Goal: Information Seeking & Learning: Learn about a topic

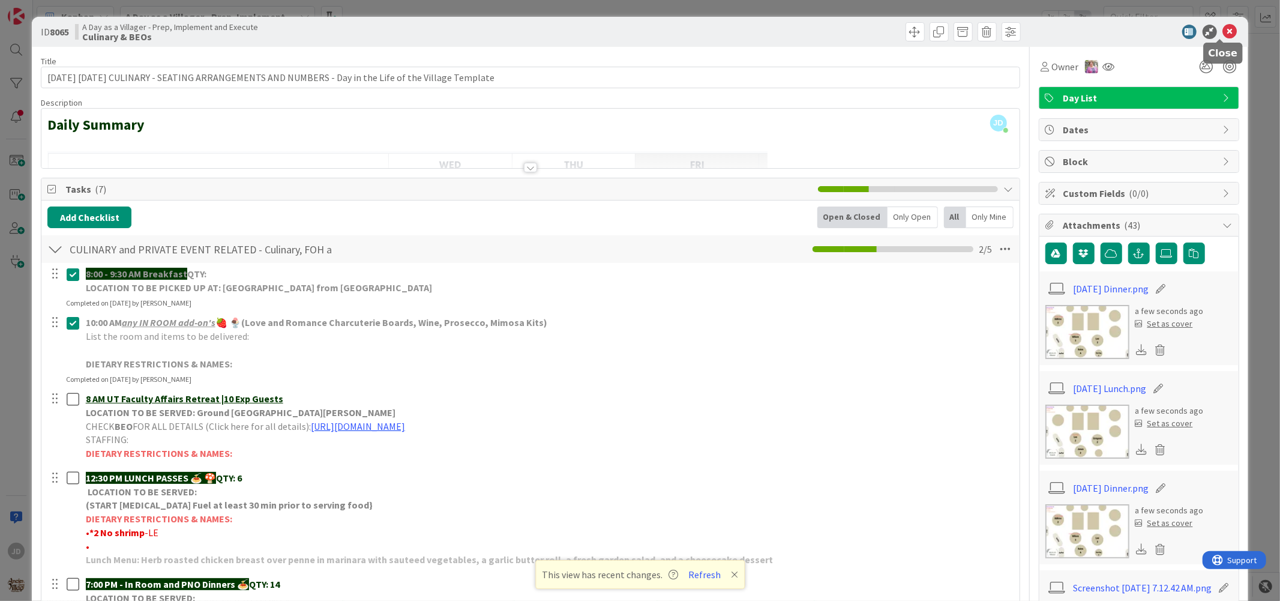
click at [1223, 33] on icon at bounding box center [1230, 32] width 14 height 14
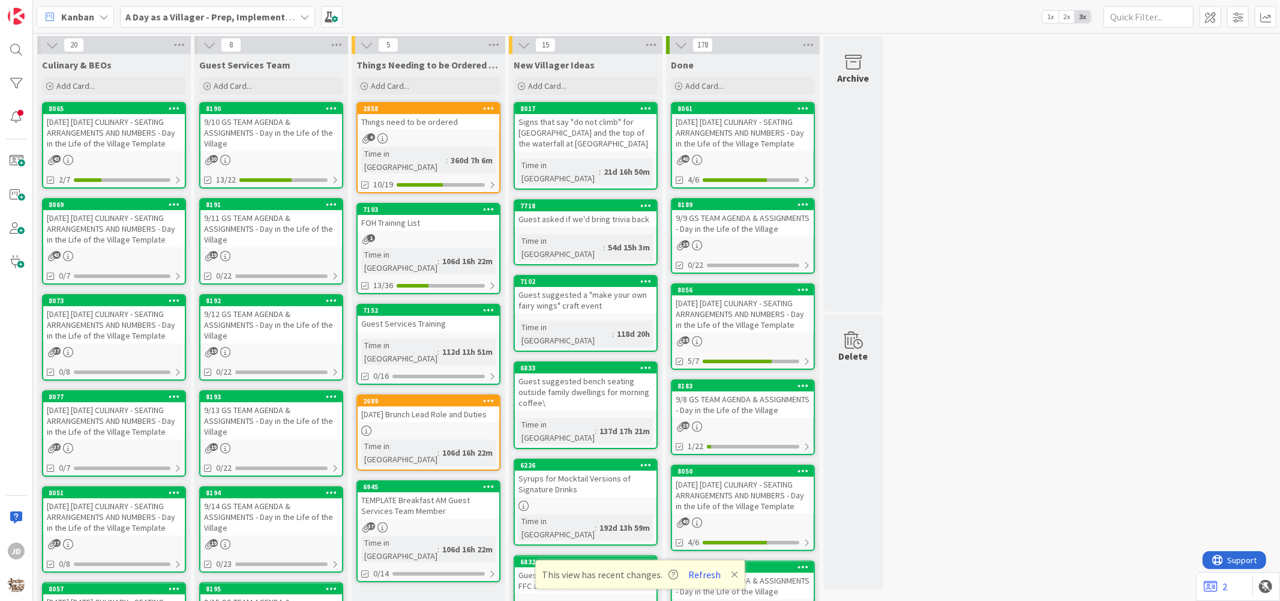
click at [224, 221] on div "9/11 GS TEAM AGENDA & ASSIGNMENTS - Day in the Life of the Village" at bounding box center [271, 228] width 142 height 37
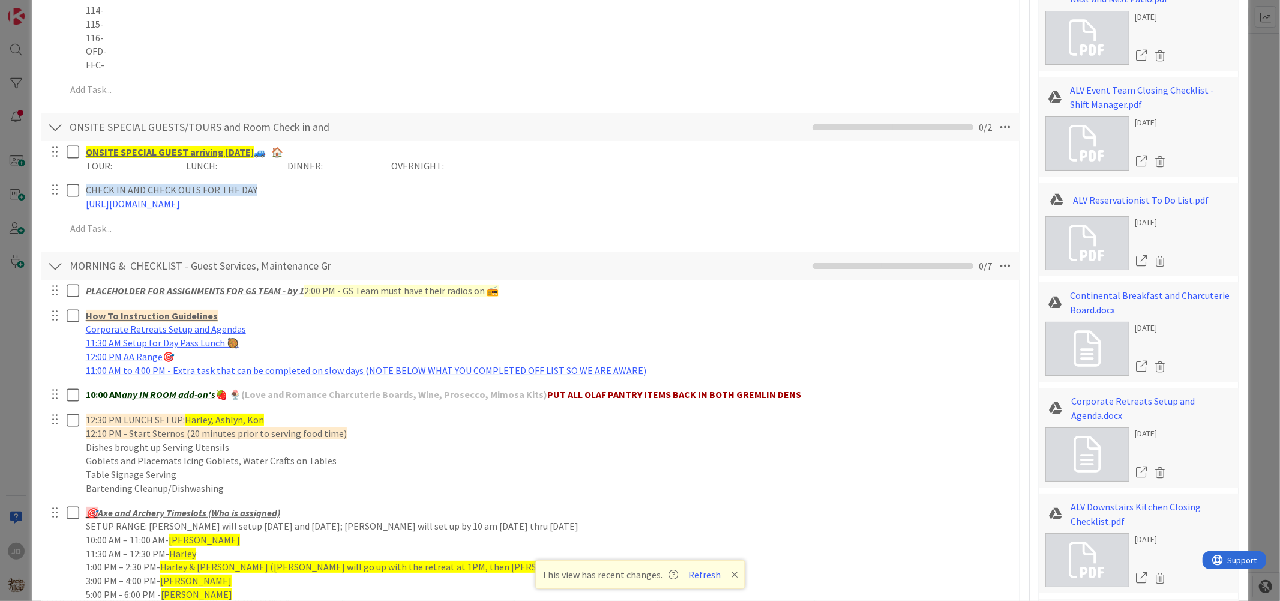
scroll to position [533, 0]
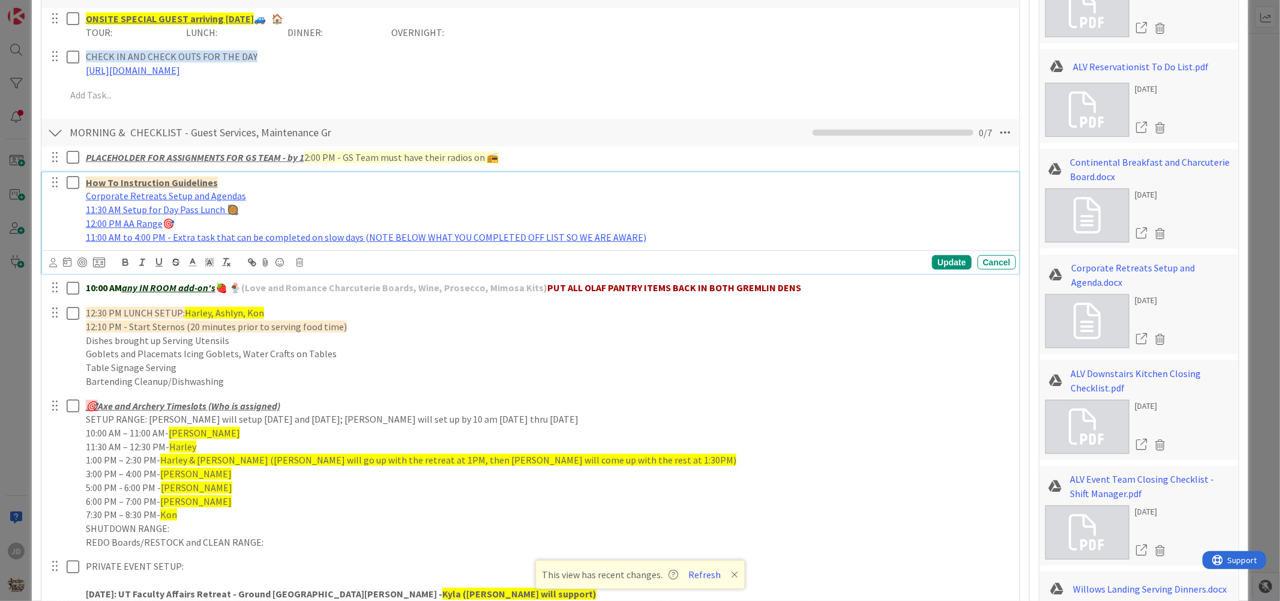
click at [78, 181] on icon at bounding box center [73, 182] width 13 height 14
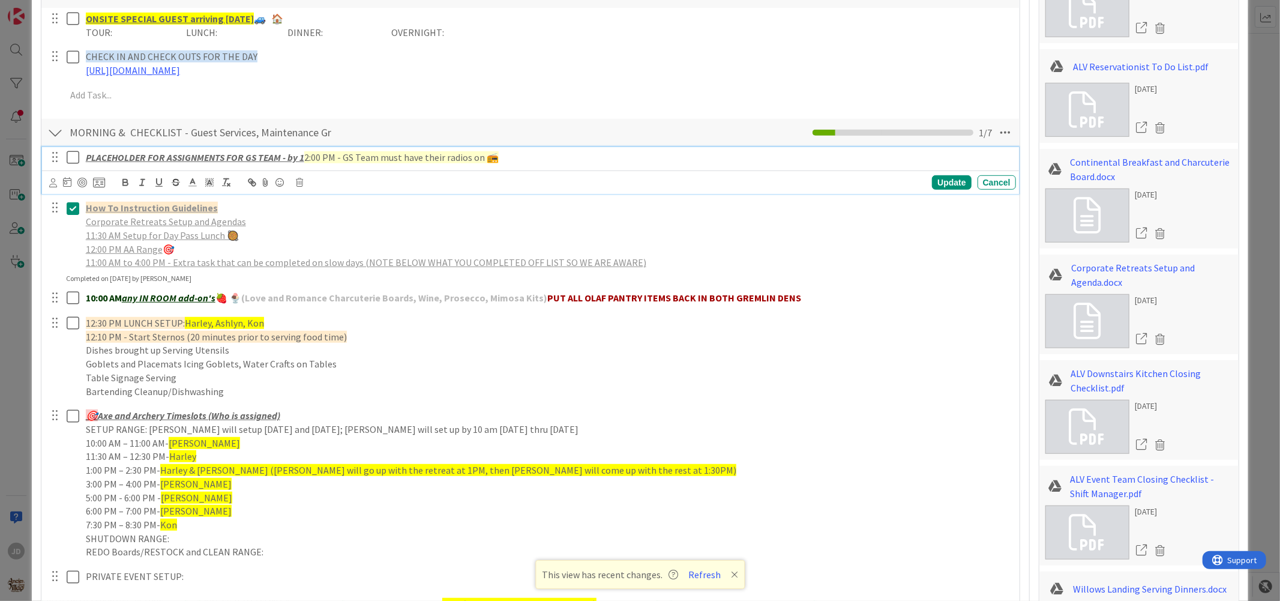
click at [76, 160] on icon at bounding box center [73, 157] width 13 height 14
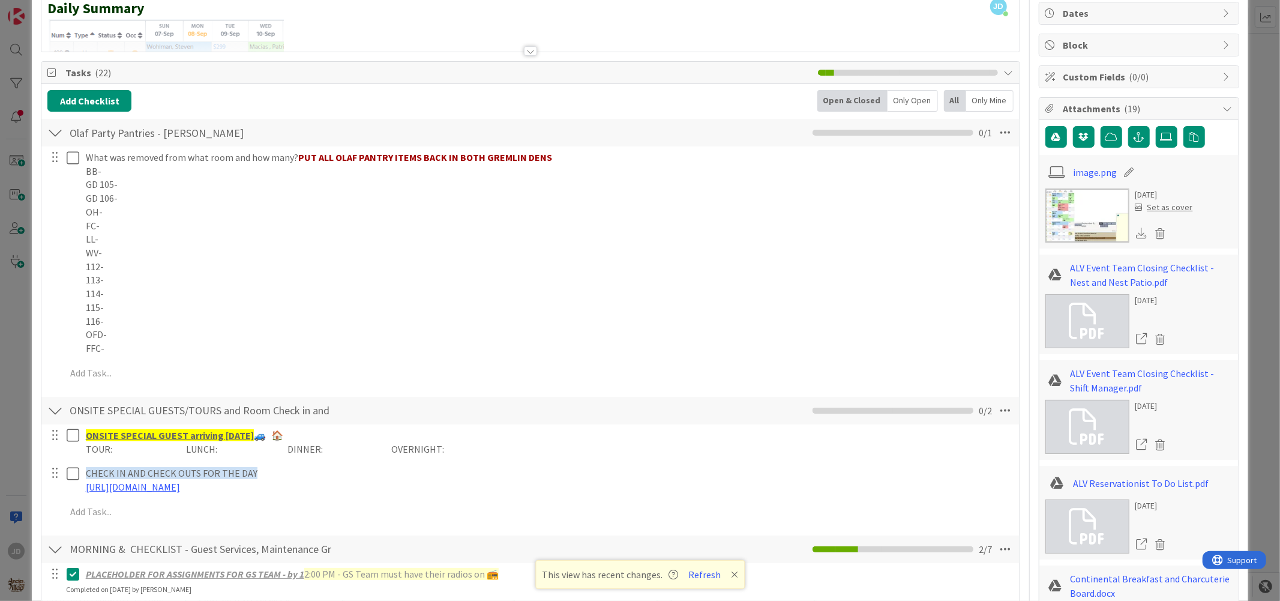
scroll to position [0, 0]
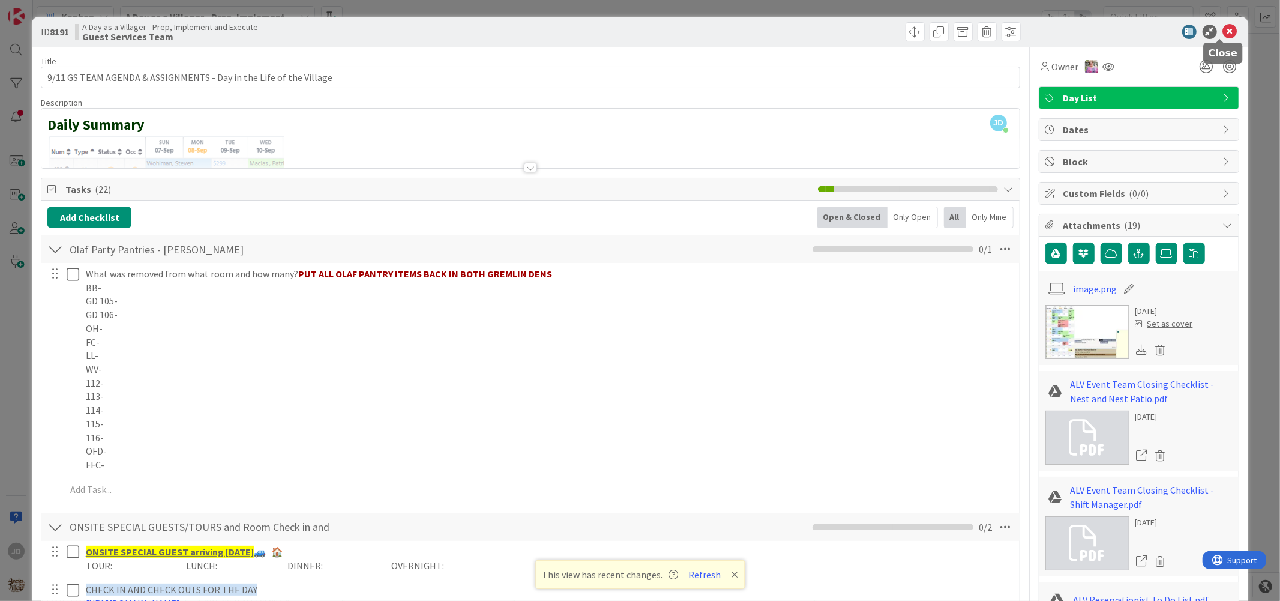
click at [1224, 31] on icon at bounding box center [1230, 32] width 14 height 14
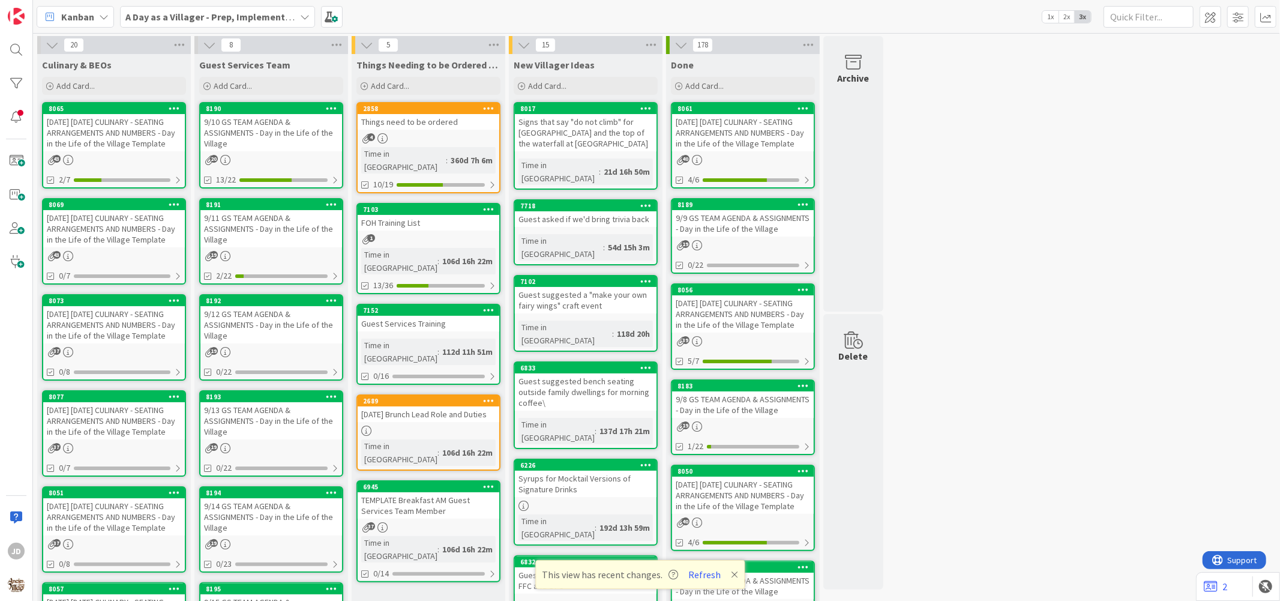
click at [74, 140] on div "[DATE] [DATE] CULINARY - SEATING ARRANGEMENTS AND NUMBERS - Day in the Life of …" at bounding box center [114, 132] width 142 height 37
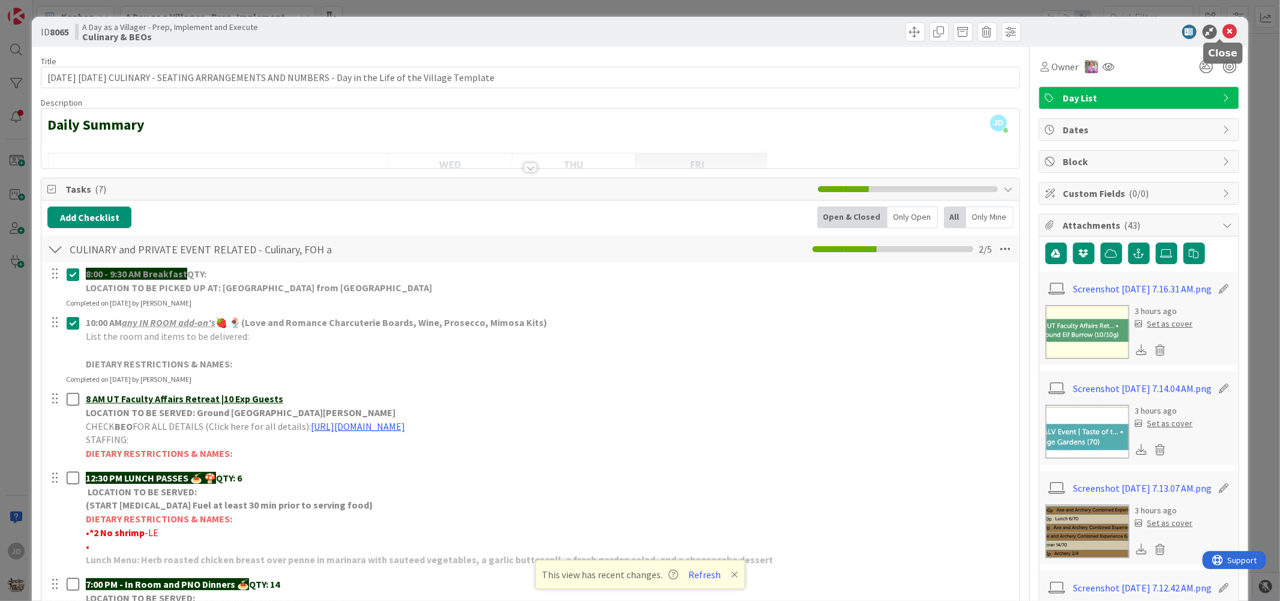
click at [1223, 29] on icon at bounding box center [1230, 32] width 14 height 14
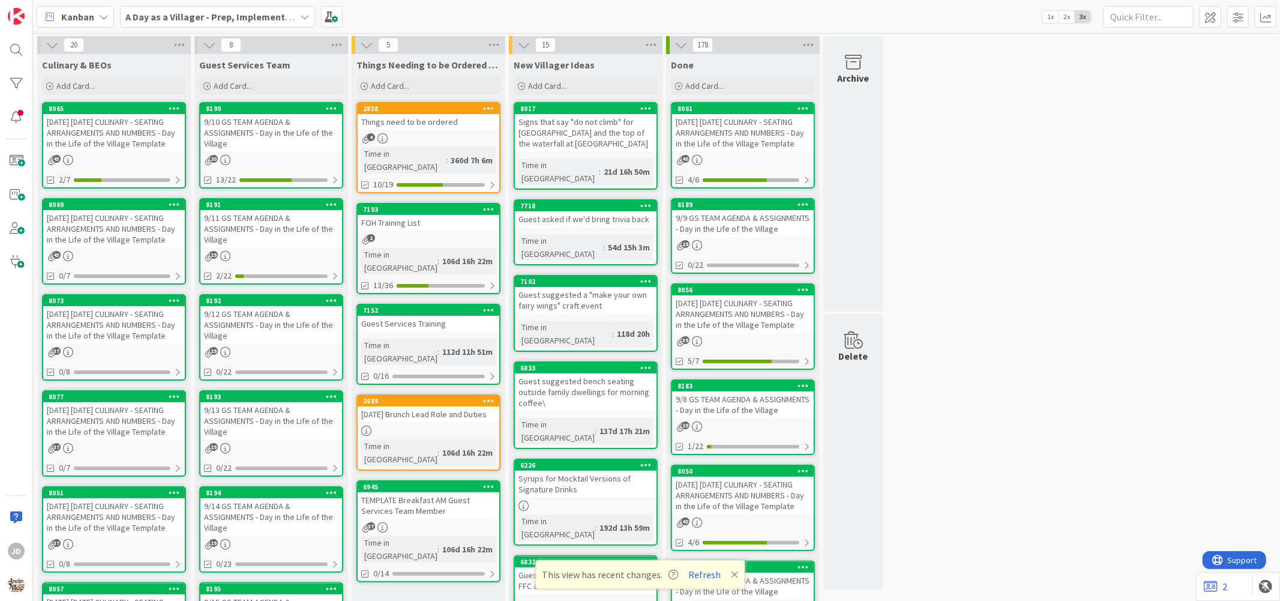
click at [98, 236] on div "[DATE] [DATE] CULINARY - SEATING ARRANGEMENTS AND NUMBERS - Day in the Life of …" at bounding box center [114, 228] width 142 height 37
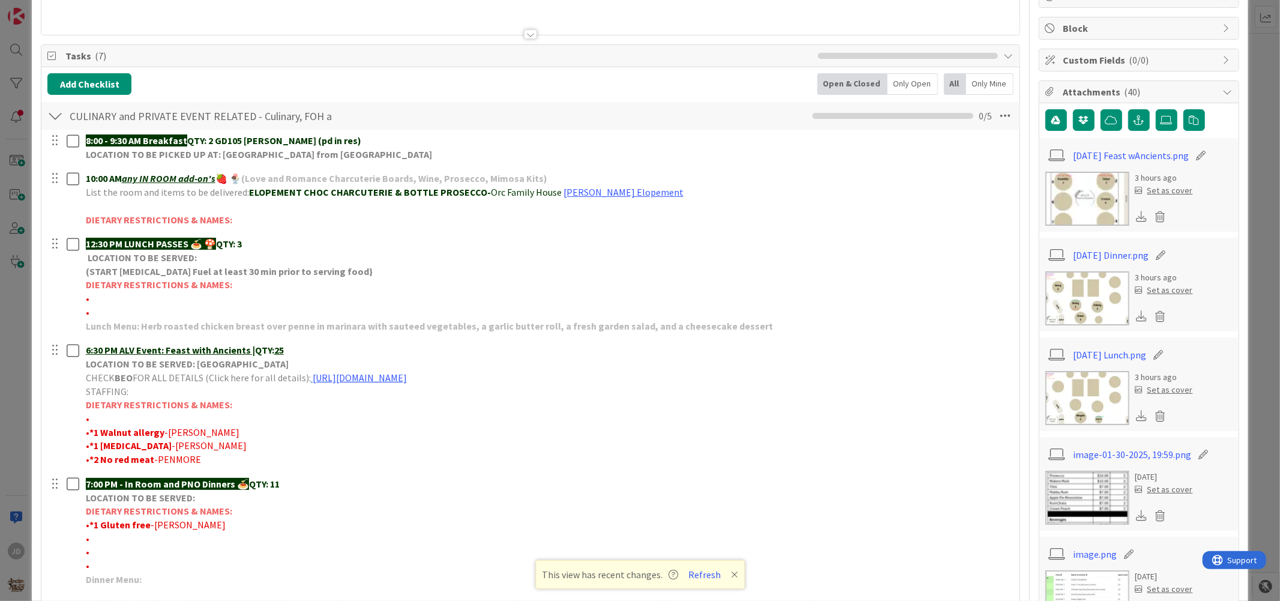
scroll to position [266, 0]
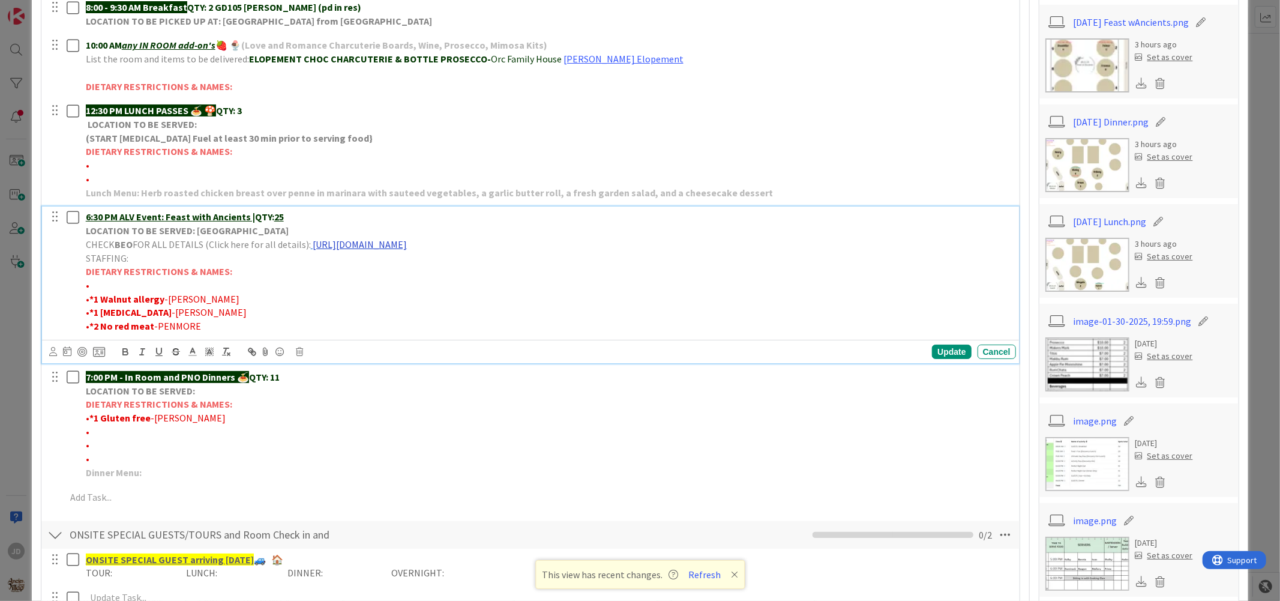
click at [389, 247] on link "[URL][DOMAIN_NAME]" at bounding box center [360, 244] width 94 height 12
click at [431, 269] on link "[URL][DOMAIN_NAME]" at bounding box center [454, 268] width 82 height 16
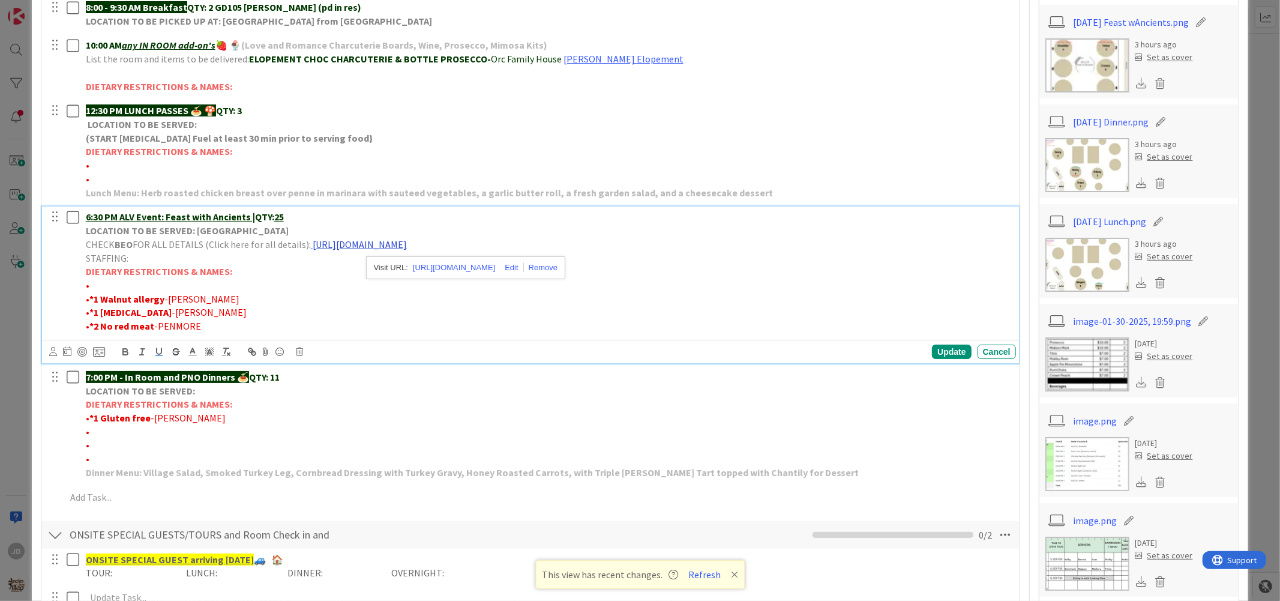
click at [407, 243] on link "[URL][DOMAIN_NAME]" at bounding box center [360, 244] width 94 height 12
click at [485, 265] on link "[URL][DOMAIN_NAME]" at bounding box center [454, 268] width 82 height 16
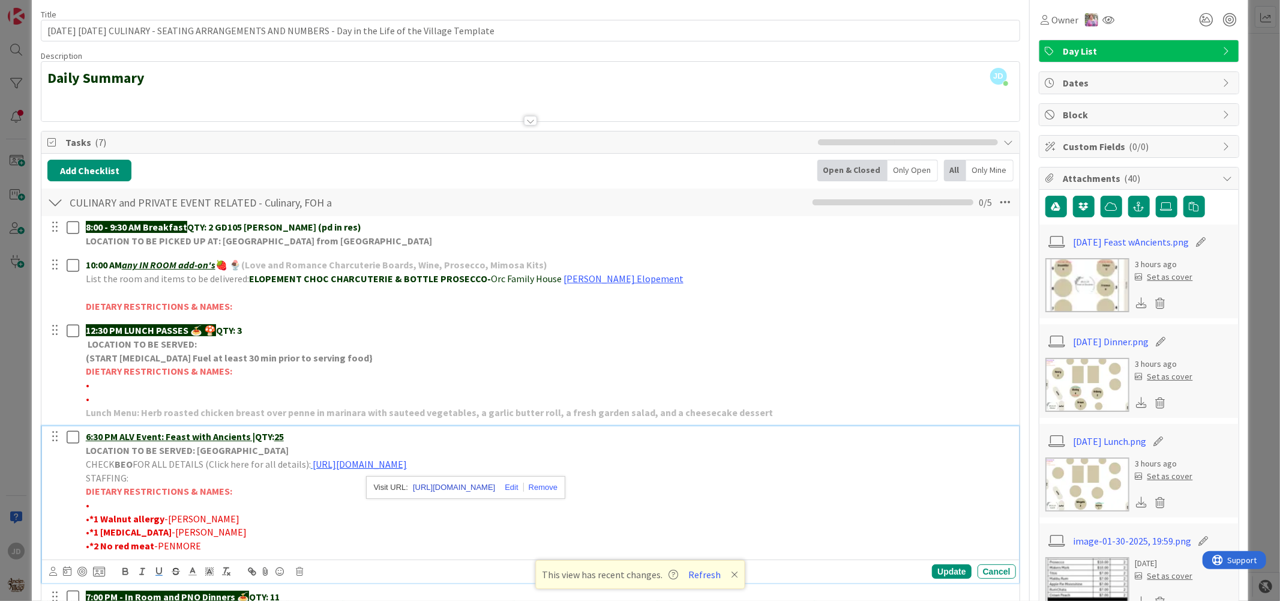
scroll to position [0, 0]
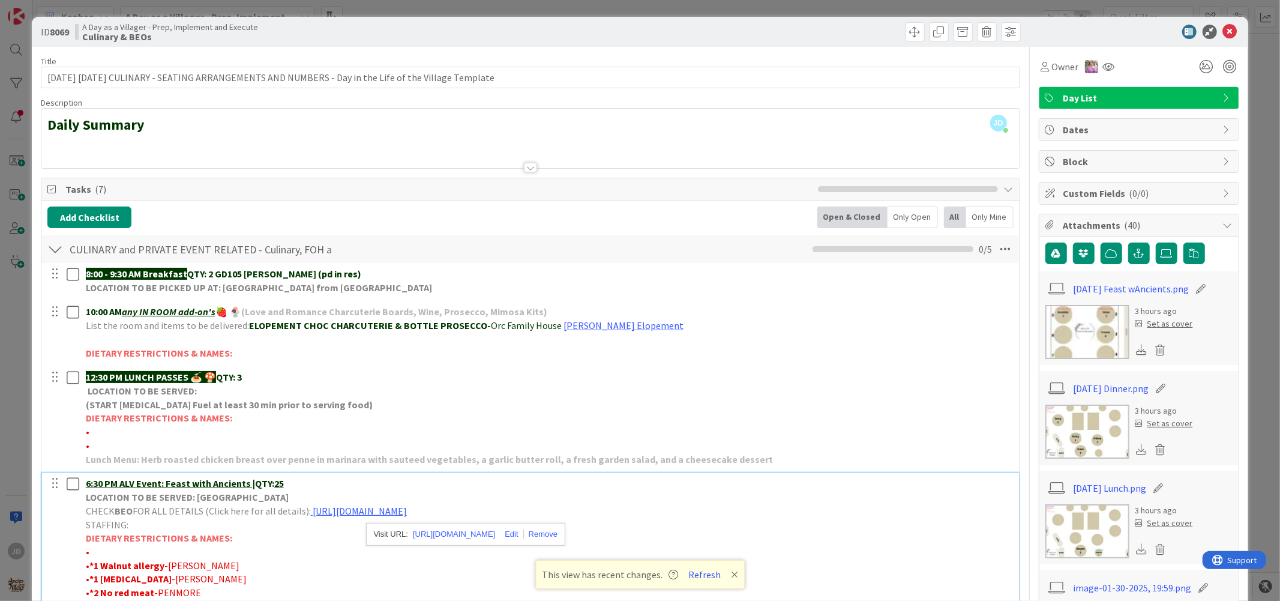
click at [1223, 26] on icon at bounding box center [1230, 32] width 14 height 14
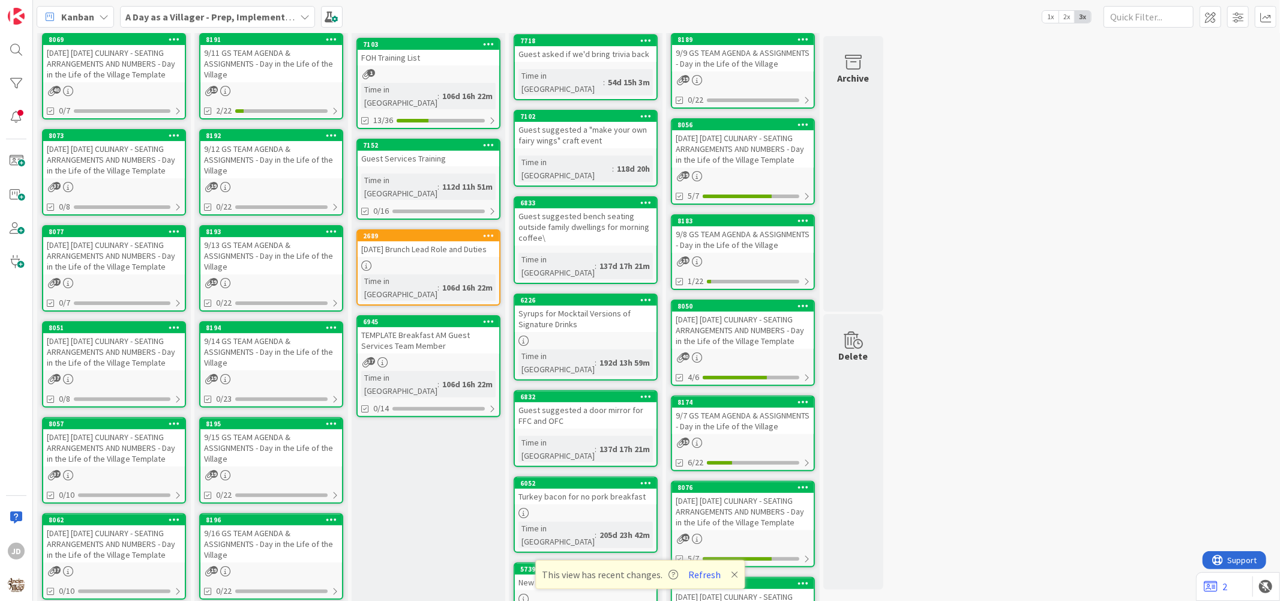
scroll to position [171, 0]
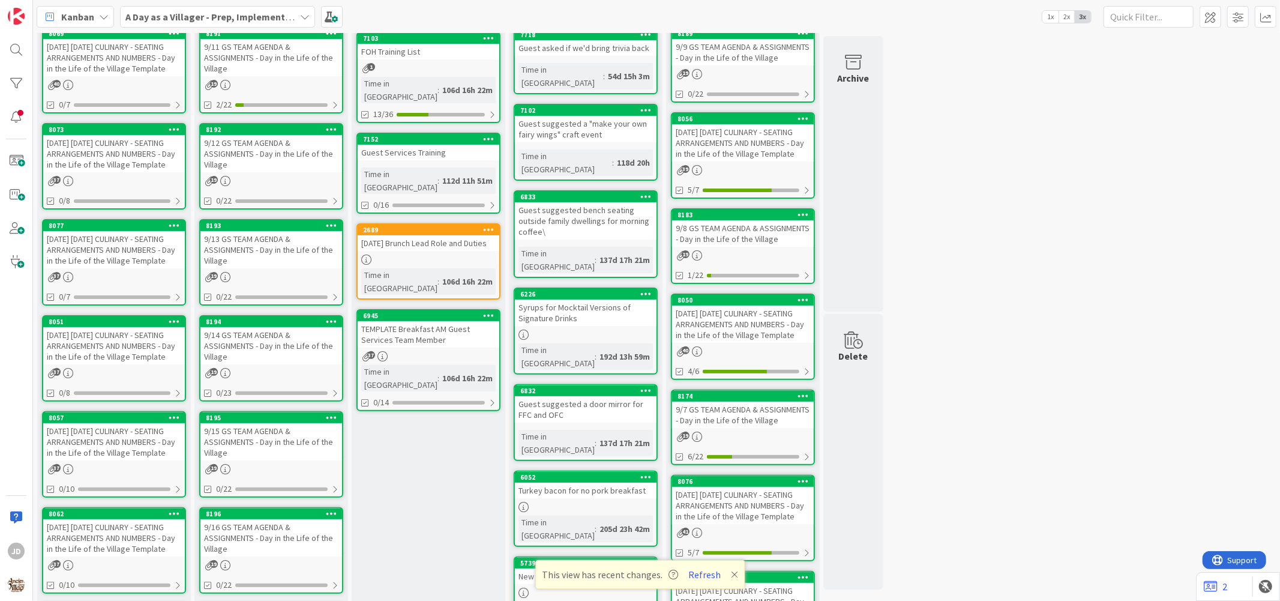
click at [278, 67] on div "9/11 GS TEAM AGENDA & ASSIGNMENTS - Day in the Life of the Village" at bounding box center [271, 57] width 142 height 37
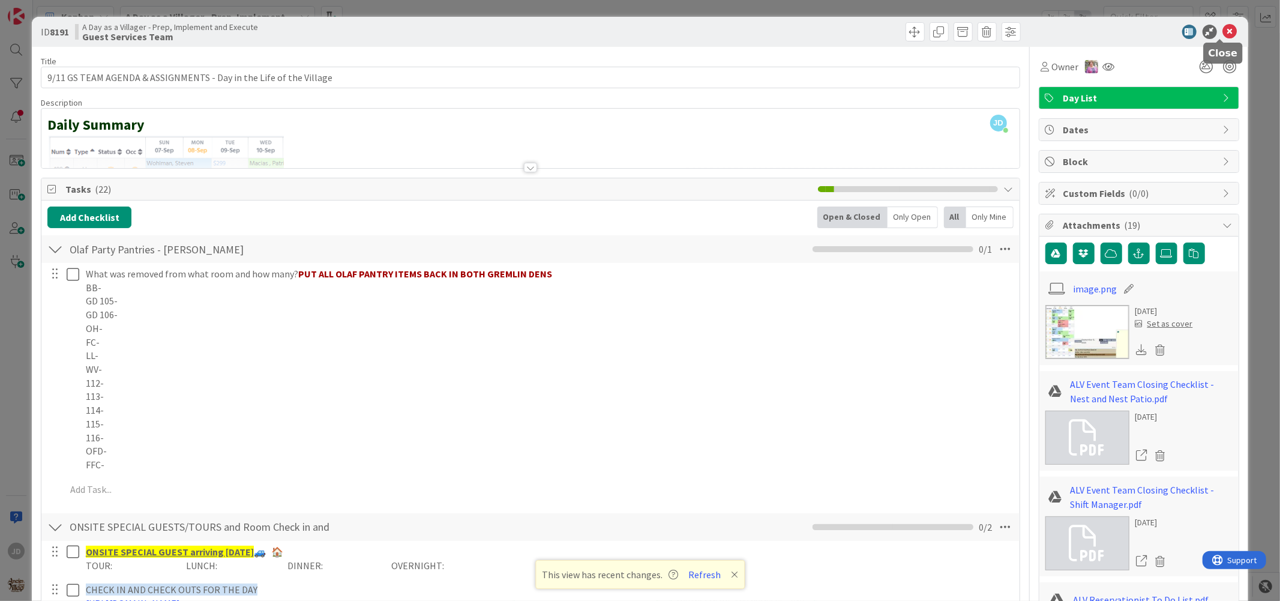
click at [1223, 35] on icon at bounding box center [1230, 32] width 14 height 14
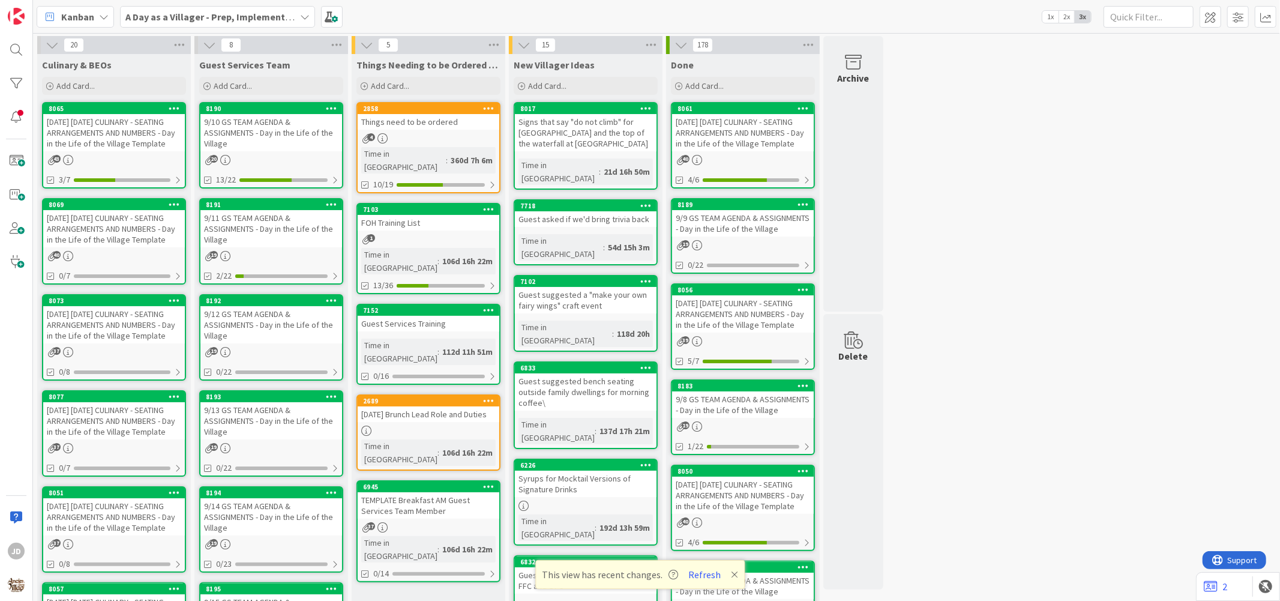
click at [104, 134] on div "[DATE] [DATE] CULINARY - SEATING ARRANGEMENTS AND NUMBERS - Day in the Life of …" at bounding box center [114, 132] width 142 height 37
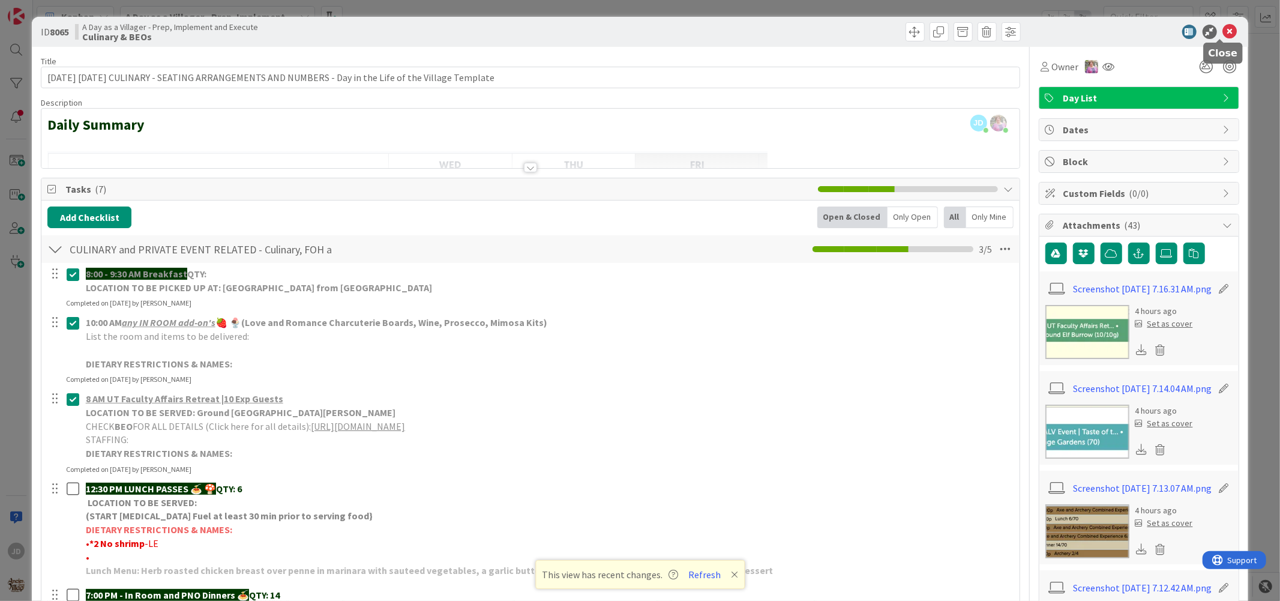
click at [1223, 31] on icon at bounding box center [1230, 32] width 14 height 14
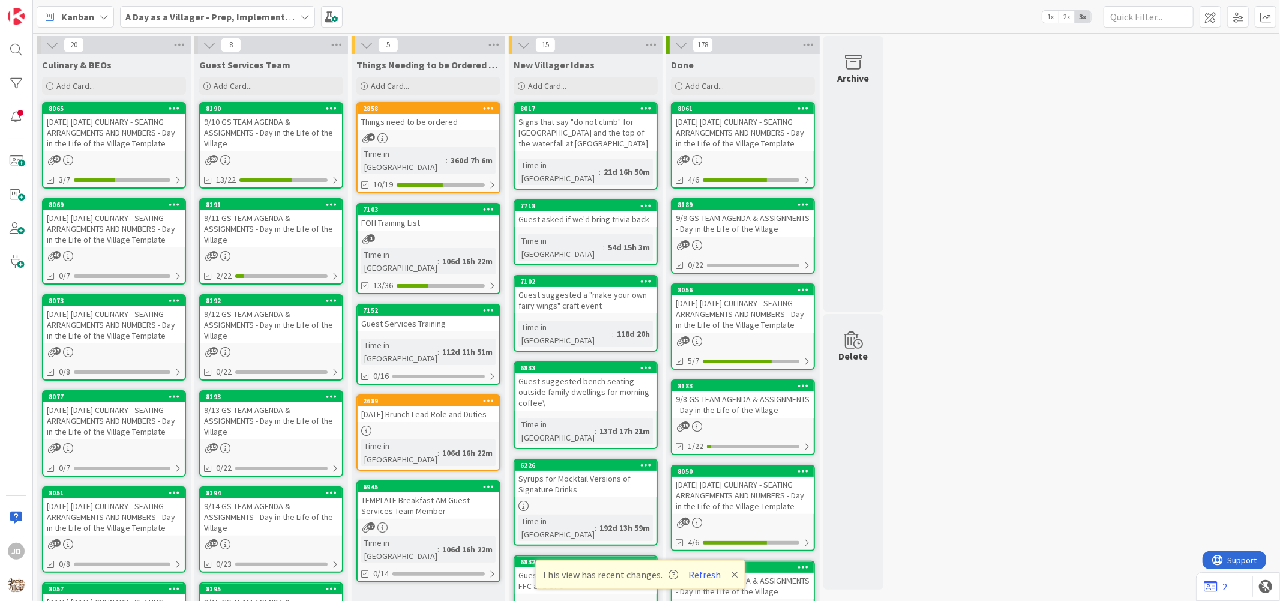
click at [286, 226] on div "9/11 GS TEAM AGENDA & ASSIGNMENTS - Day in the Life of the Village" at bounding box center [271, 228] width 142 height 37
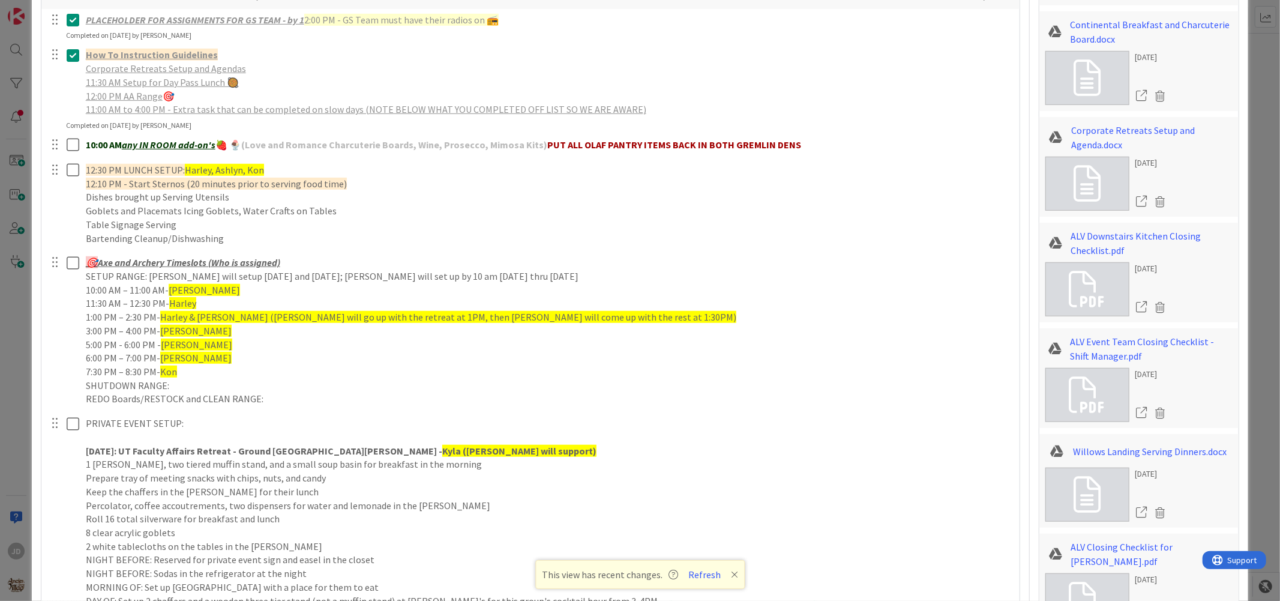
scroll to position [667, 0]
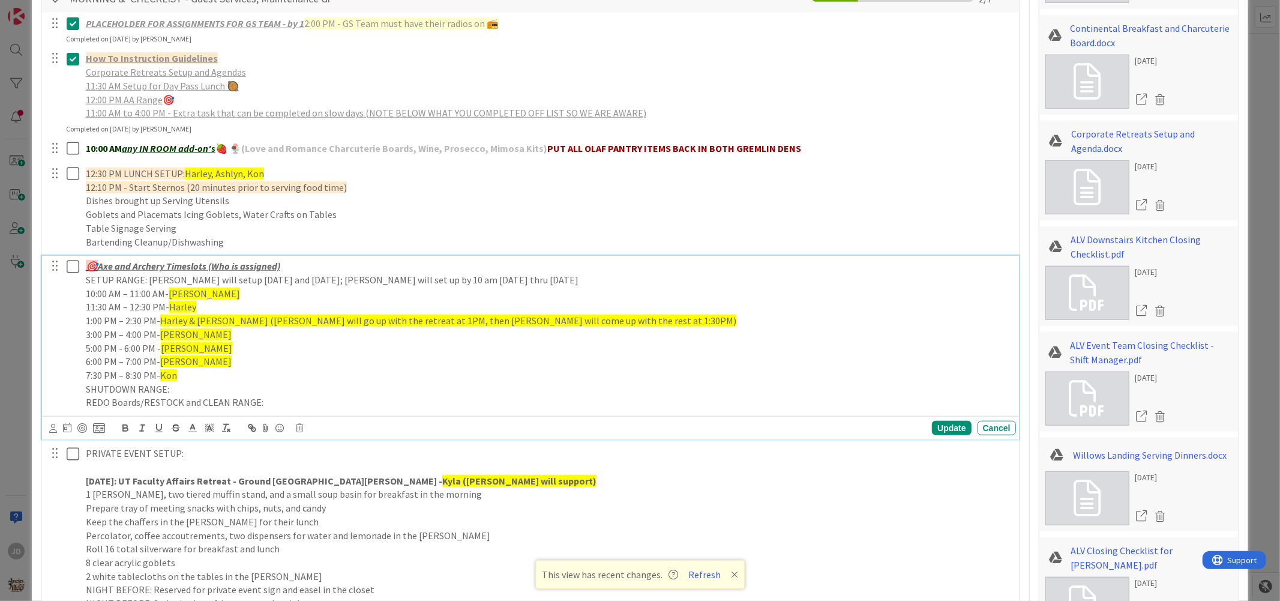
click at [196, 362] on p "6:00 PM – 7:00 PM- [PERSON_NAME]" at bounding box center [548, 362] width 925 height 14
drag, startPoint x: 175, startPoint y: 362, endPoint x: 158, endPoint y: 361, distance: 16.8
click at [158, 361] on p "6:00 PM – 7:00 PM- Kon" at bounding box center [548, 362] width 925 height 14
click at [202, 424] on span at bounding box center [209, 428] width 17 height 16
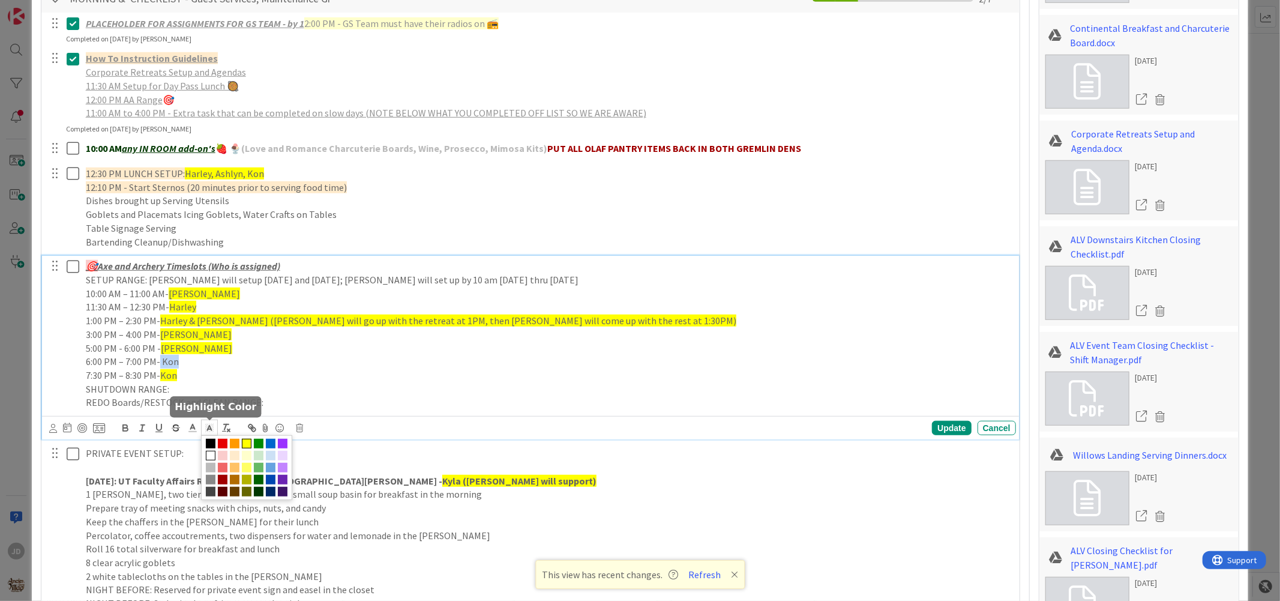
click at [244, 441] on span at bounding box center [247, 444] width 10 height 10
click at [310, 375] on p "7:30 PM – 8:30 PM- Kon" at bounding box center [548, 376] width 925 height 14
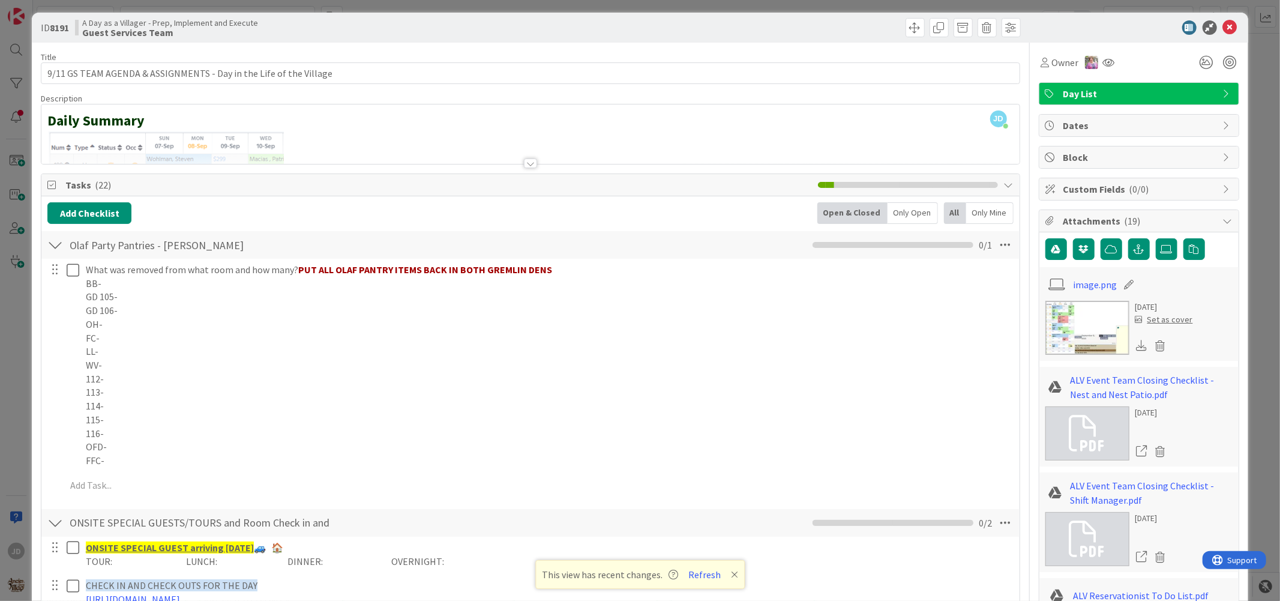
scroll to position [0, 0]
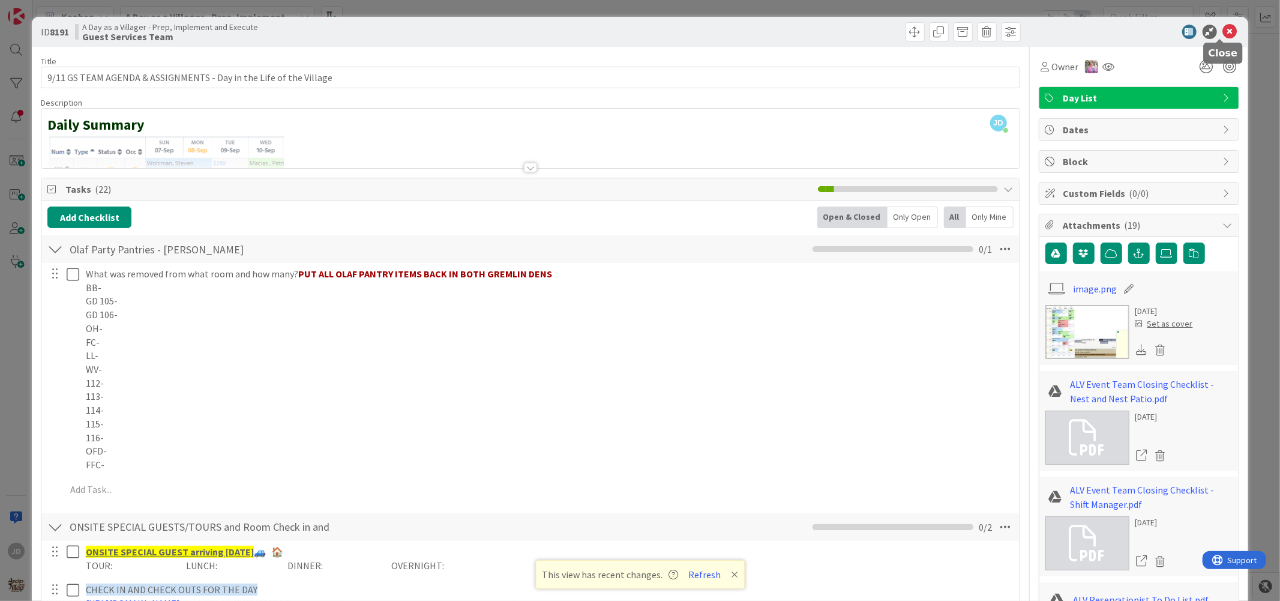
click at [1223, 26] on icon at bounding box center [1230, 32] width 14 height 14
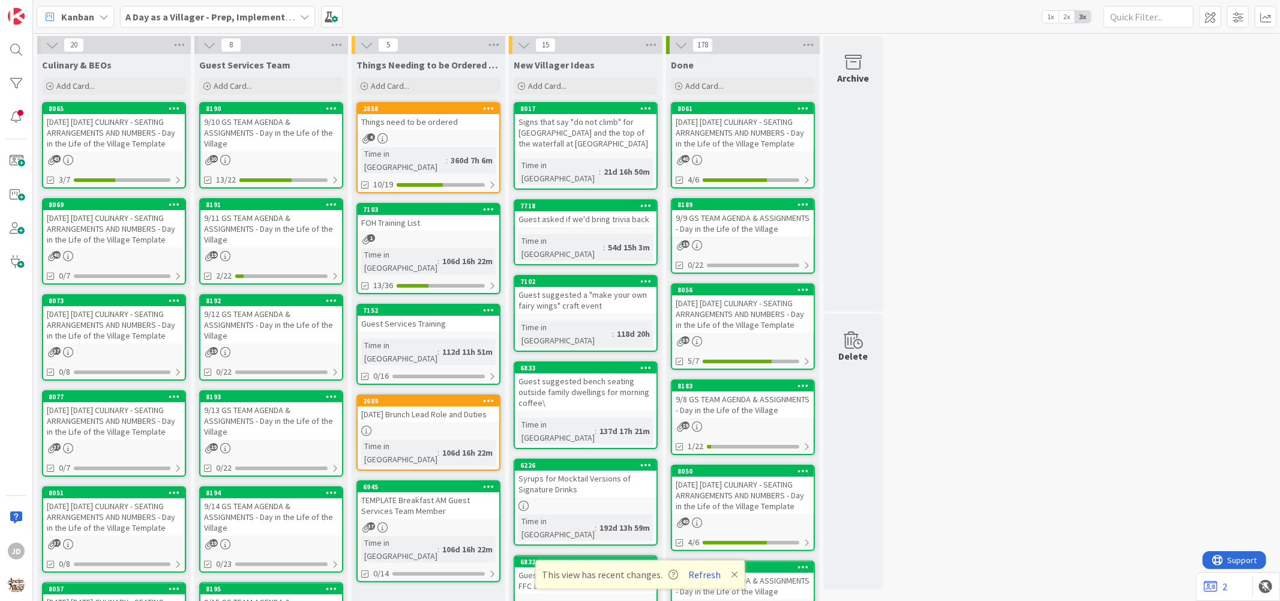
click at [280, 423] on div "9/13 GS TEAM AGENDA & ASSIGNMENTS - Day in the Life of the Village" at bounding box center [271, 420] width 142 height 37
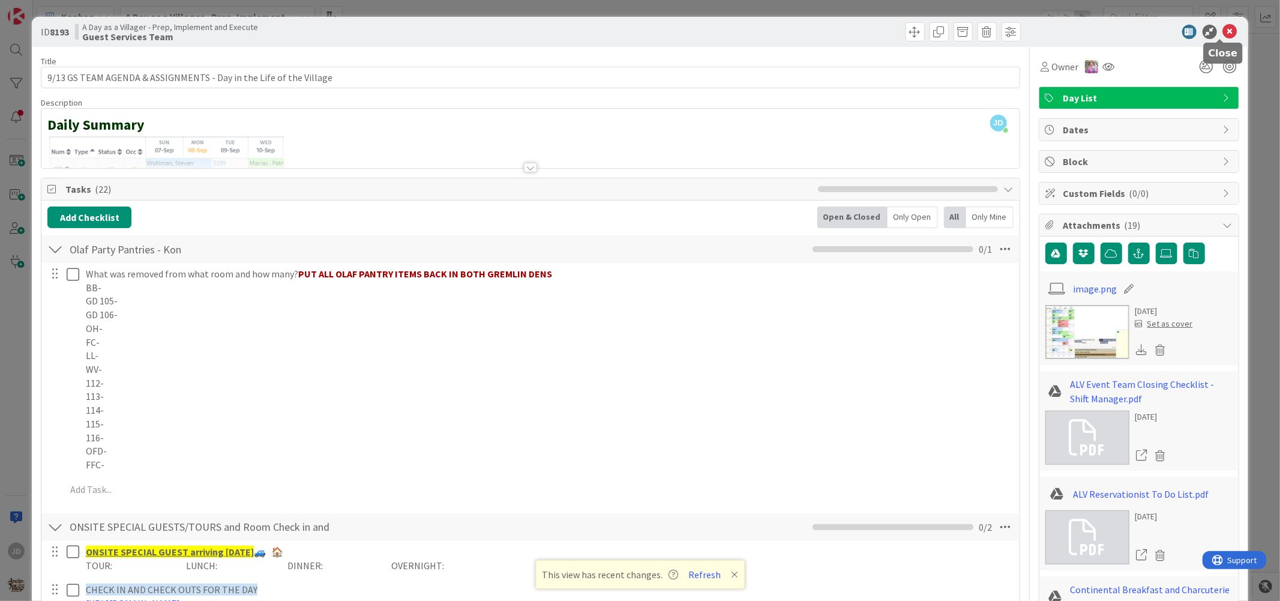
click at [1223, 37] on icon at bounding box center [1230, 32] width 14 height 14
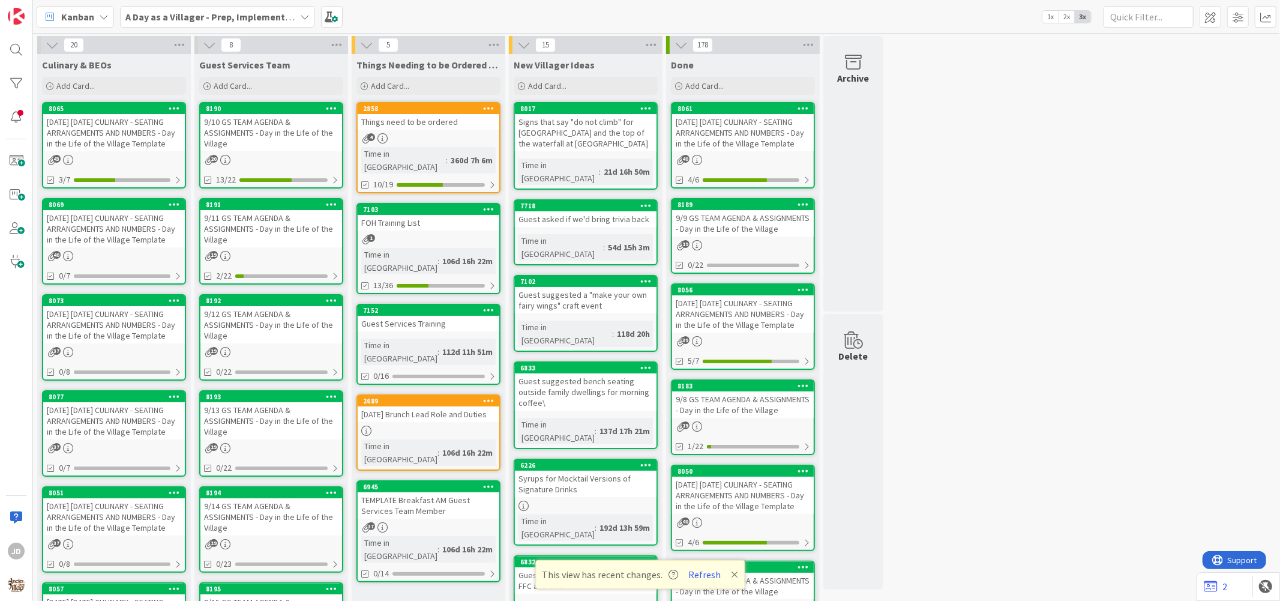
click at [262, 226] on div "9/11 GS TEAM AGENDA & ASSIGNMENTS - Day in the Life of the Village" at bounding box center [271, 228] width 142 height 37
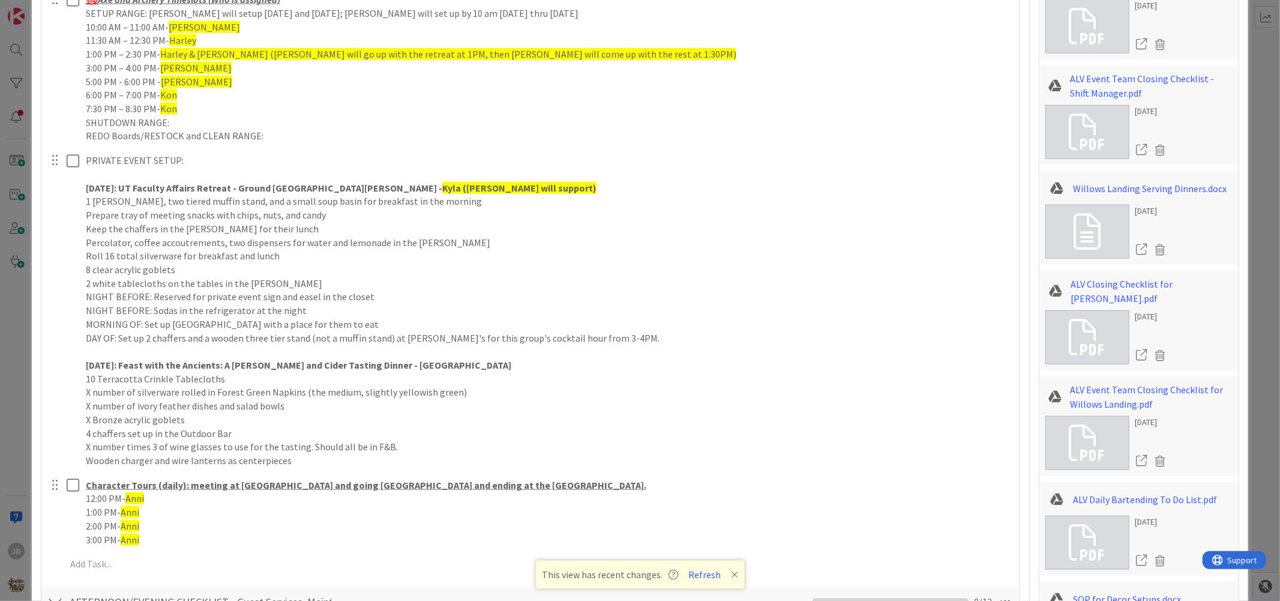
scroll to position [1066, 0]
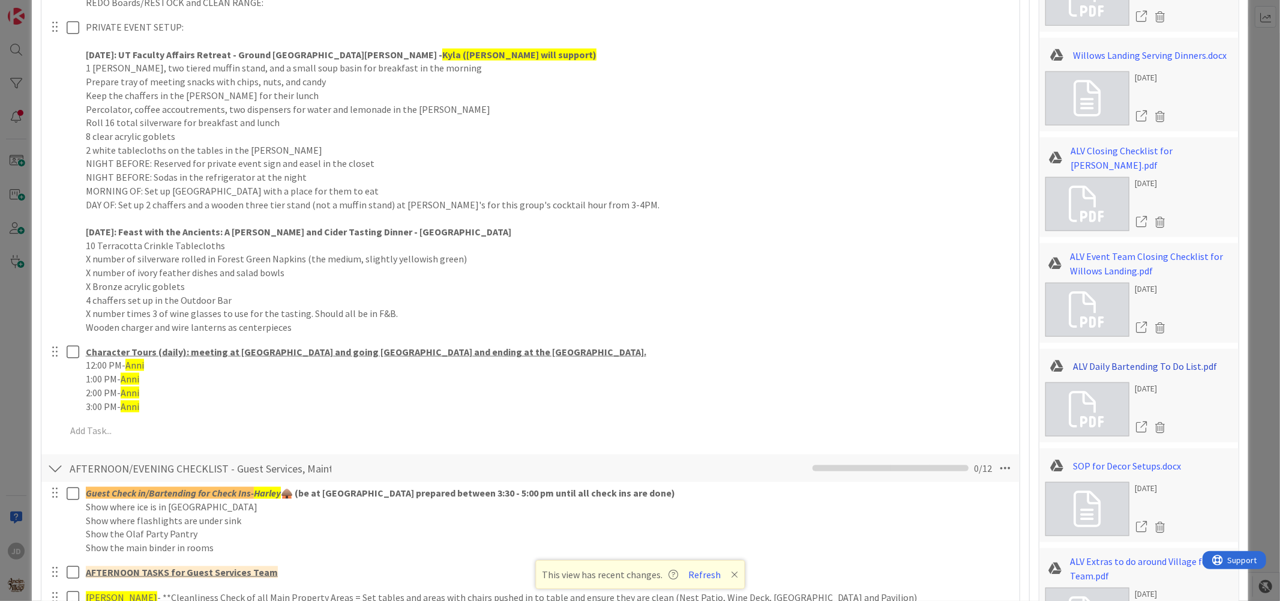
click at [1193, 363] on link "ALV Daily Bartending To Do List.pdf" at bounding box center [1145, 366] width 144 height 14
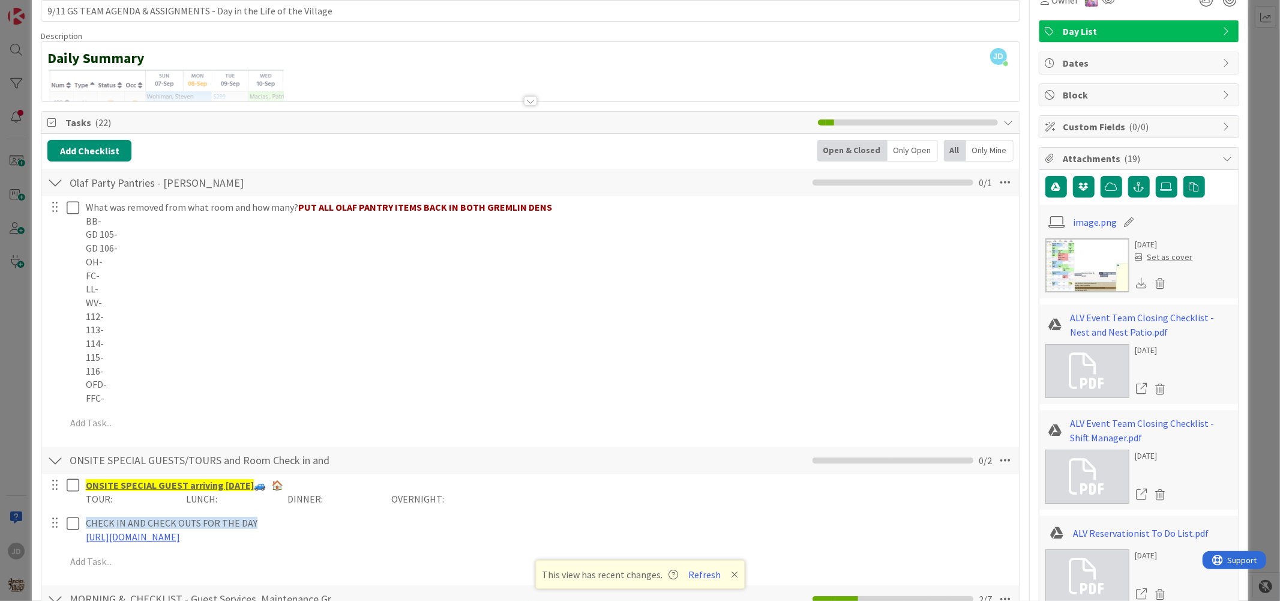
scroll to position [0, 0]
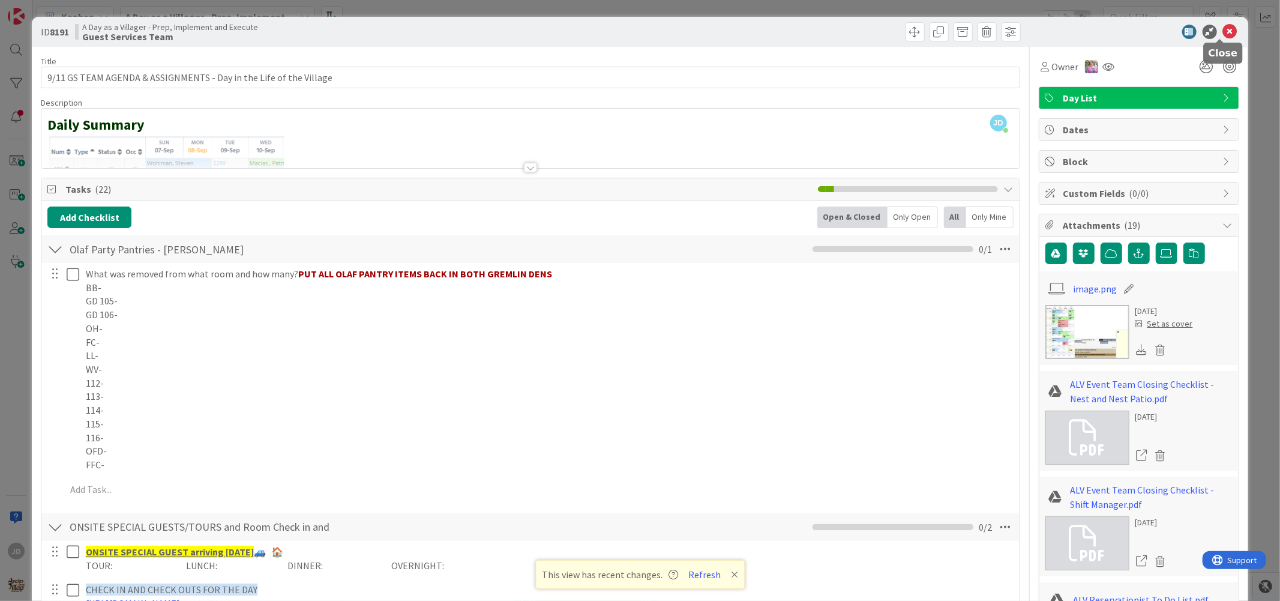
click at [1226, 35] on icon at bounding box center [1230, 32] width 14 height 14
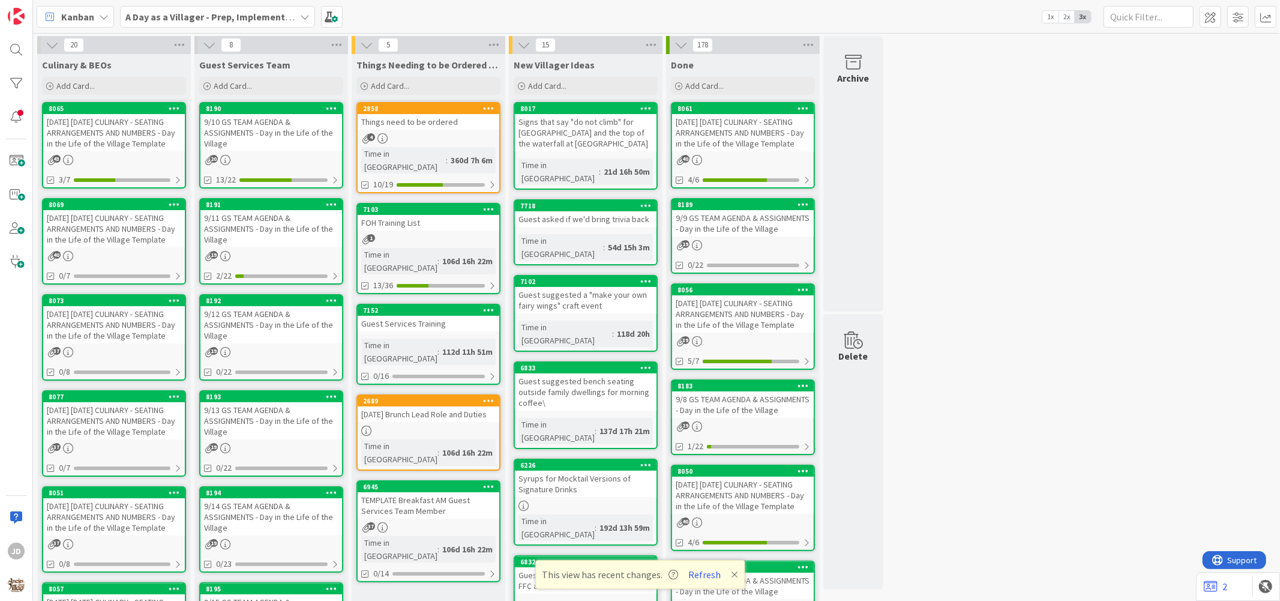
click at [94, 133] on div "[DATE] [DATE] CULINARY - SEATING ARRANGEMENTS AND NUMBERS - Day in the Life of …" at bounding box center [114, 132] width 142 height 37
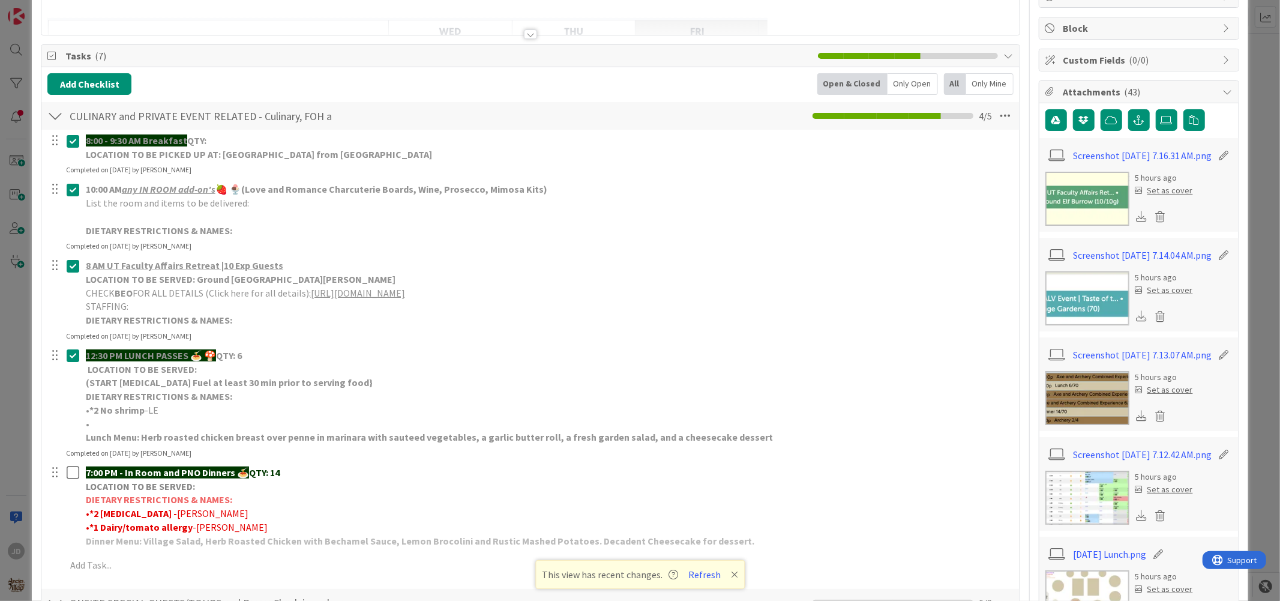
click at [367, 293] on link "[URL][DOMAIN_NAME]" at bounding box center [358, 293] width 94 height 12
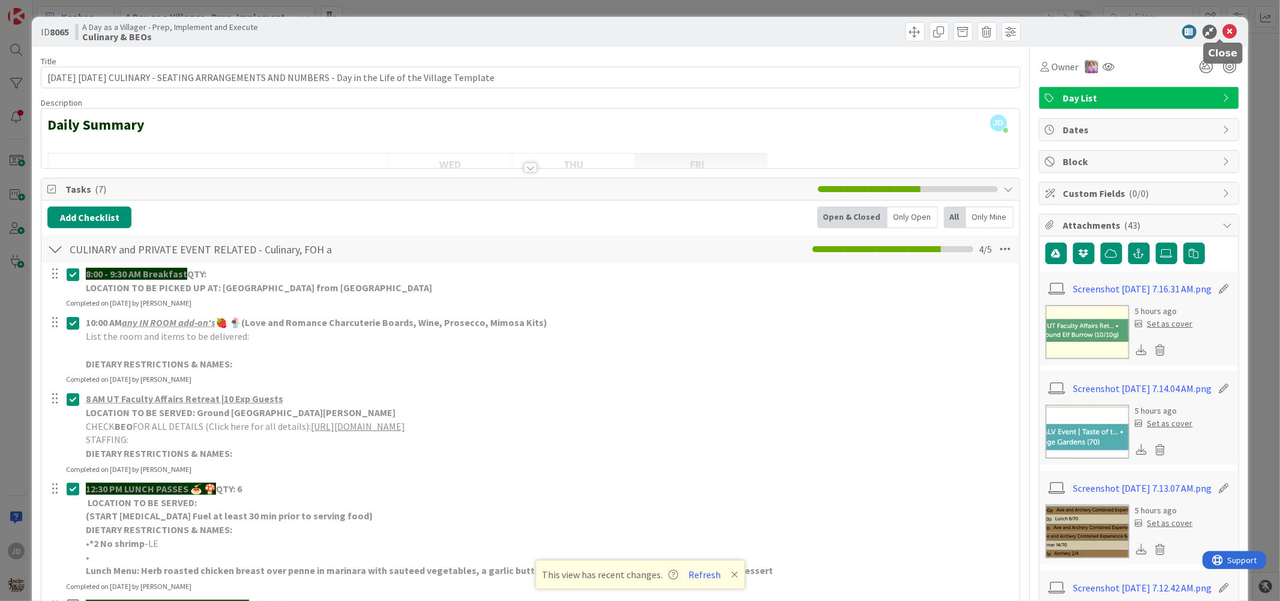
click at [1223, 31] on icon at bounding box center [1230, 32] width 14 height 14
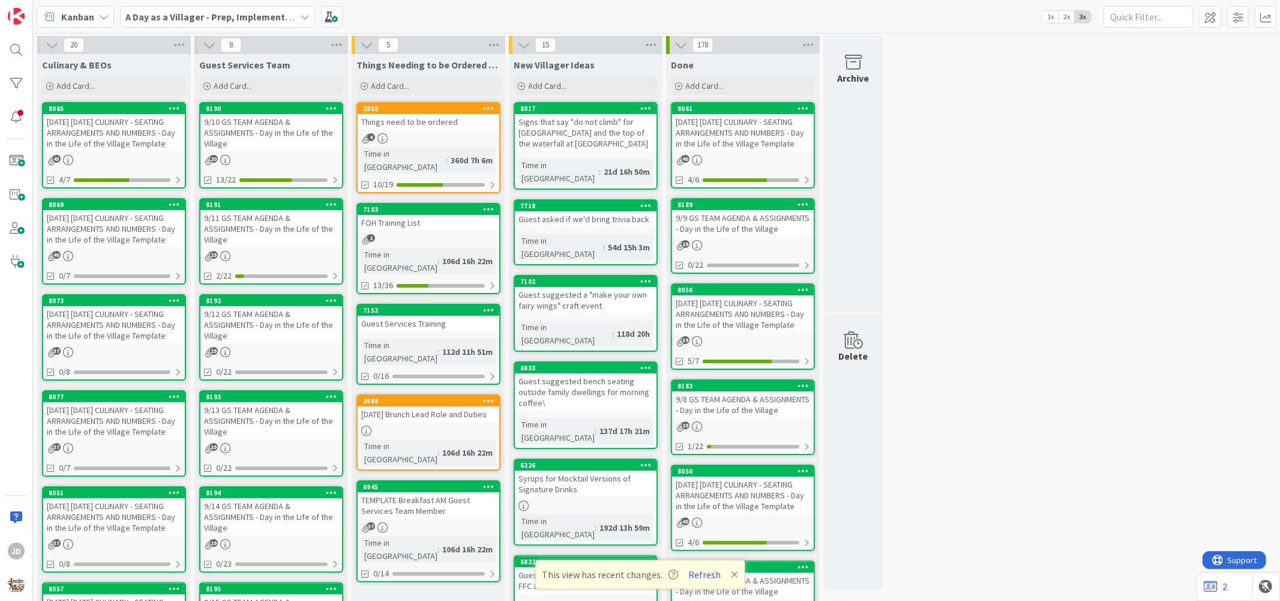
click at [278, 221] on div "9/11 GS TEAM AGENDA & ASSIGNMENTS - Day in the Life of the Village" at bounding box center [271, 228] width 142 height 37
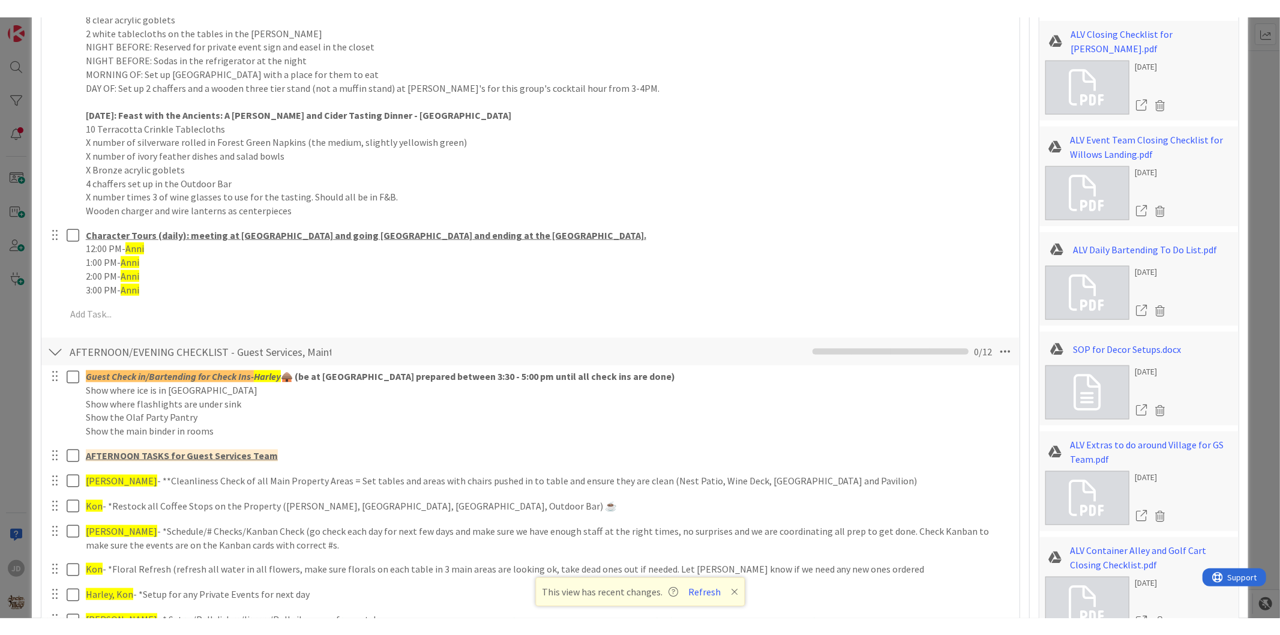
scroll to position [1000, 0]
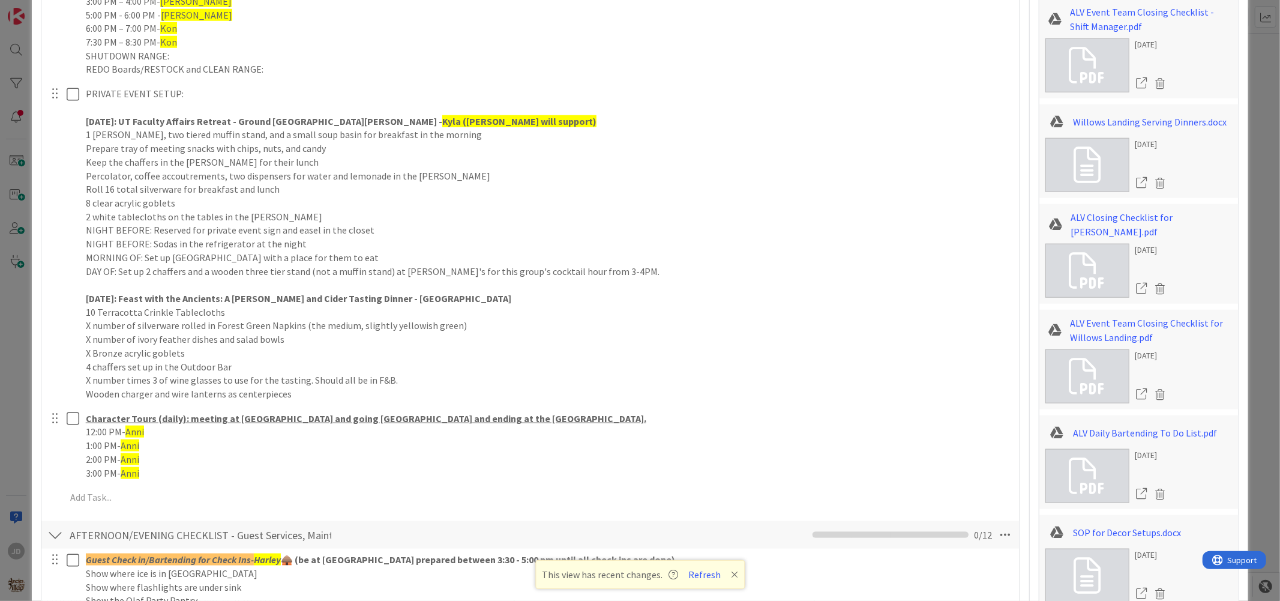
click at [1259, 19] on div "ID 8191 A Day as a Villager - Prep, Implement and Execute Guest Services Team T…" at bounding box center [640, 300] width 1280 height 601
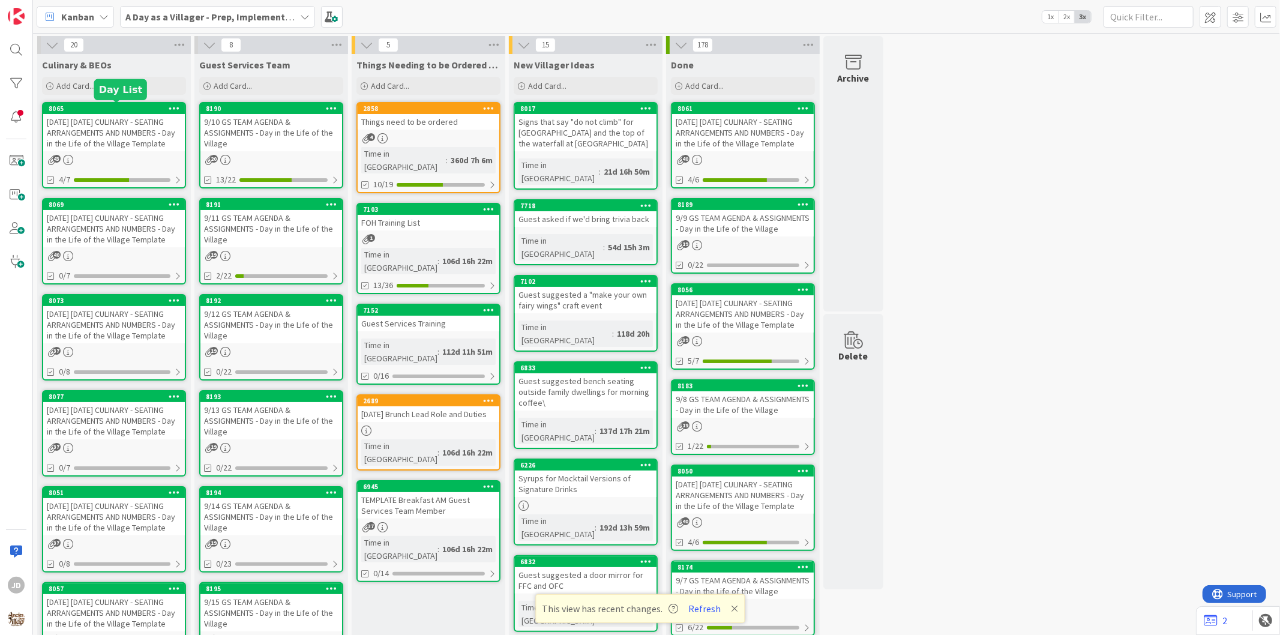
click at [149, 111] on div "8065" at bounding box center [117, 108] width 136 height 8
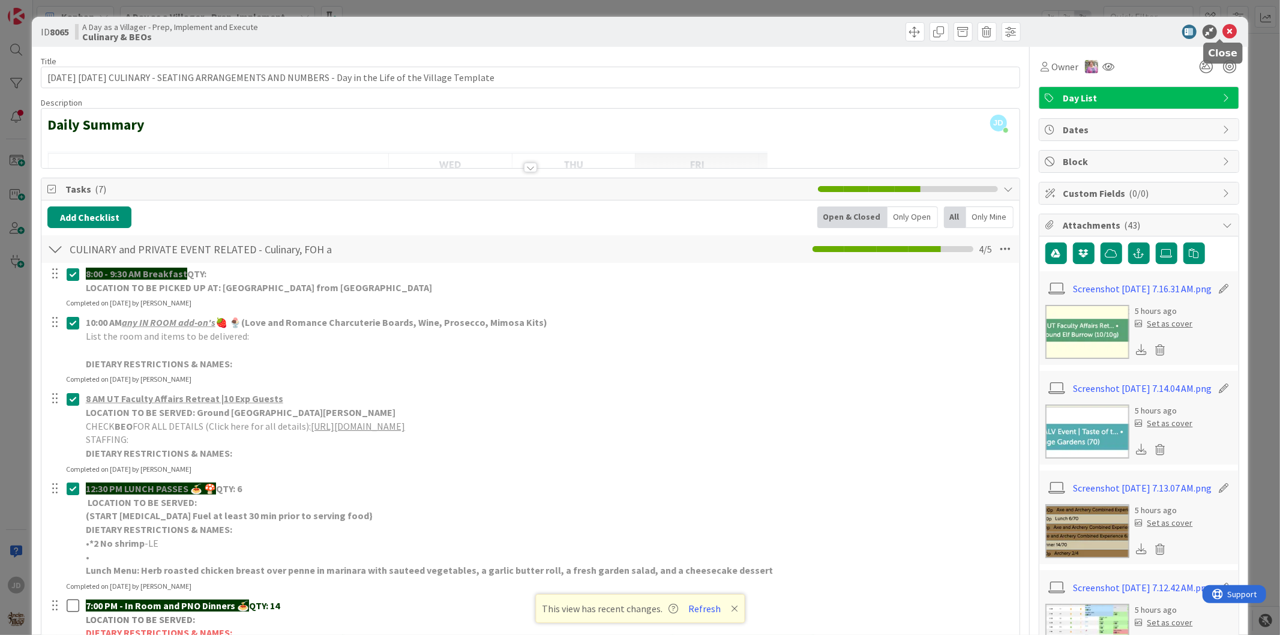
click at [1225, 26] on icon at bounding box center [1230, 32] width 14 height 14
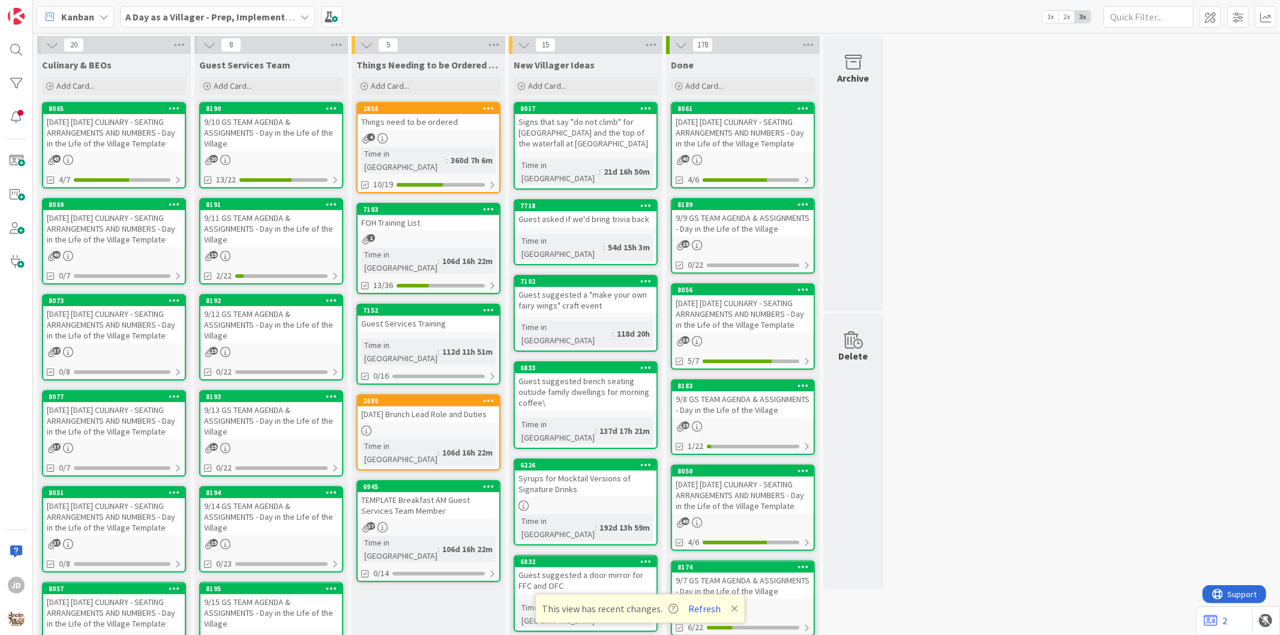
click at [133, 226] on div "[DATE] [DATE] CULINARY - SEATING ARRANGEMENTS AND NUMBERS - Day in the Life of …" at bounding box center [114, 228] width 142 height 37
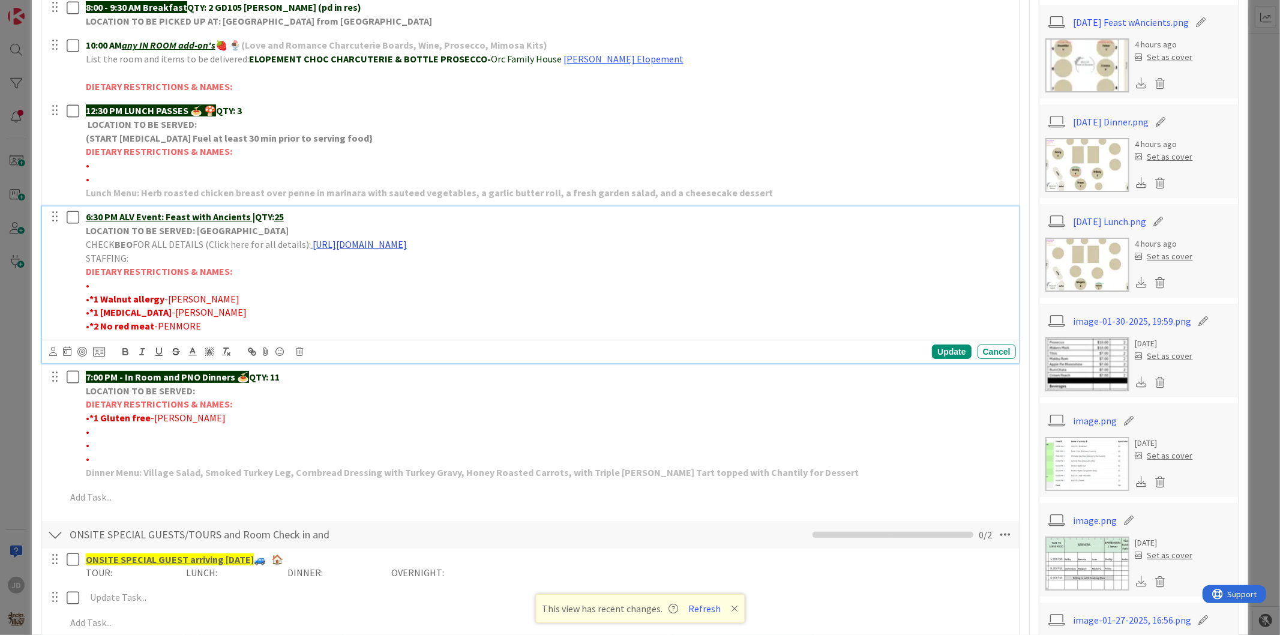
click at [388, 241] on link "[URL][DOMAIN_NAME]" at bounding box center [360, 244] width 94 height 12
click at [442, 268] on link "[URL][DOMAIN_NAME]" at bounding box center [454, 268] width 82 height 16
click at [992, 349] on div "Cancel" at bounding box center [997, 351] width 38 height 14
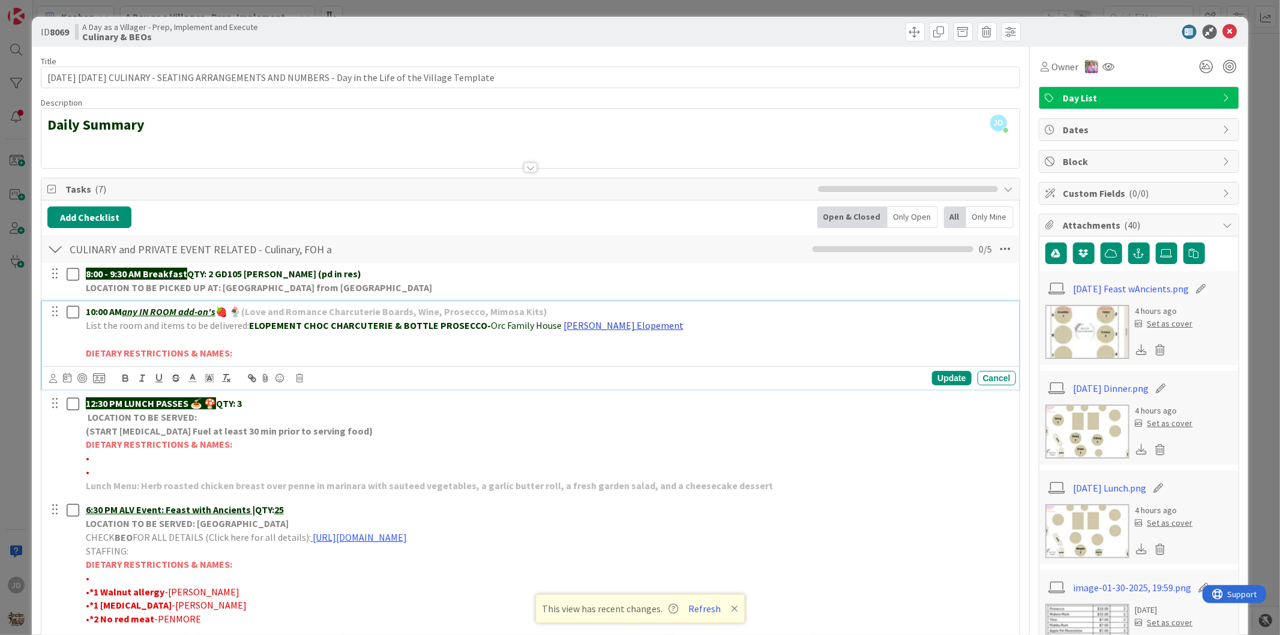
click at [631, 323] on link "[PERSON_NAME] Elopement" at bounding box center [624, 325] width 120 height 12
click at [613, 352] on link "[URL][DOMAIN_NAME]" at bounding box center [572, 349] width 82 height 16
click at [1223, 34] on icon at bounding box center [1230, 32] width 14 height 14
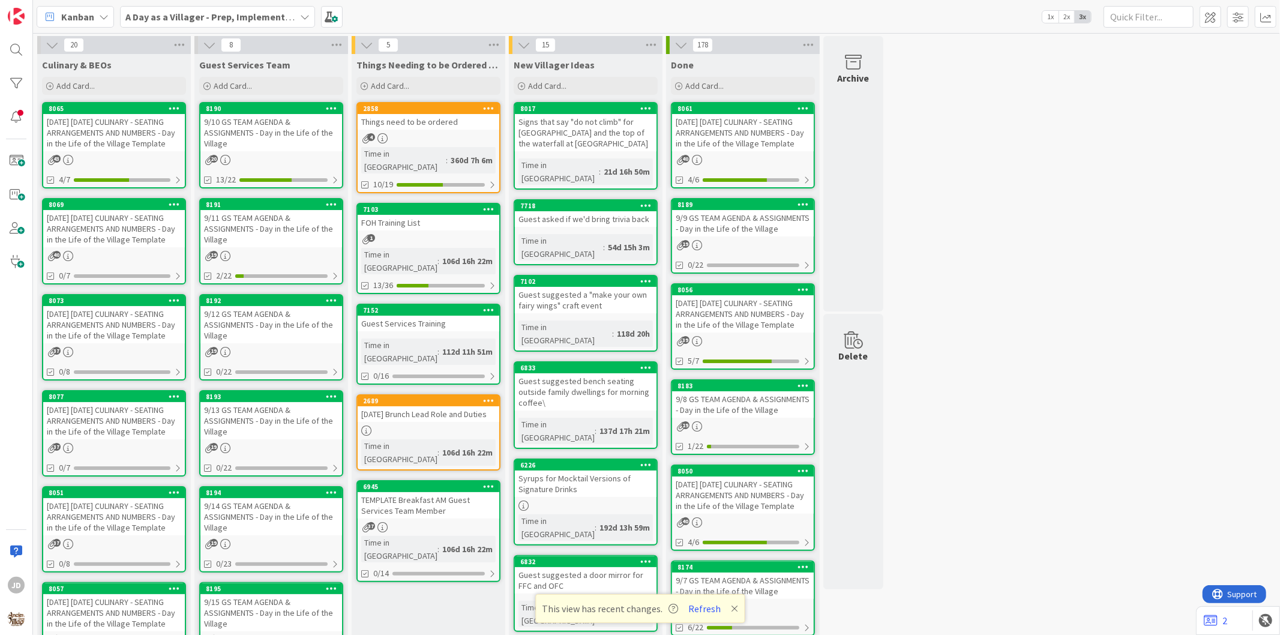
click at [232, 328] on div "9/12 GS TEAM AGENDA & ASSIGNMENTS - Day in the Life of the Village" at bounding box center [271, 324] width 142 height 37
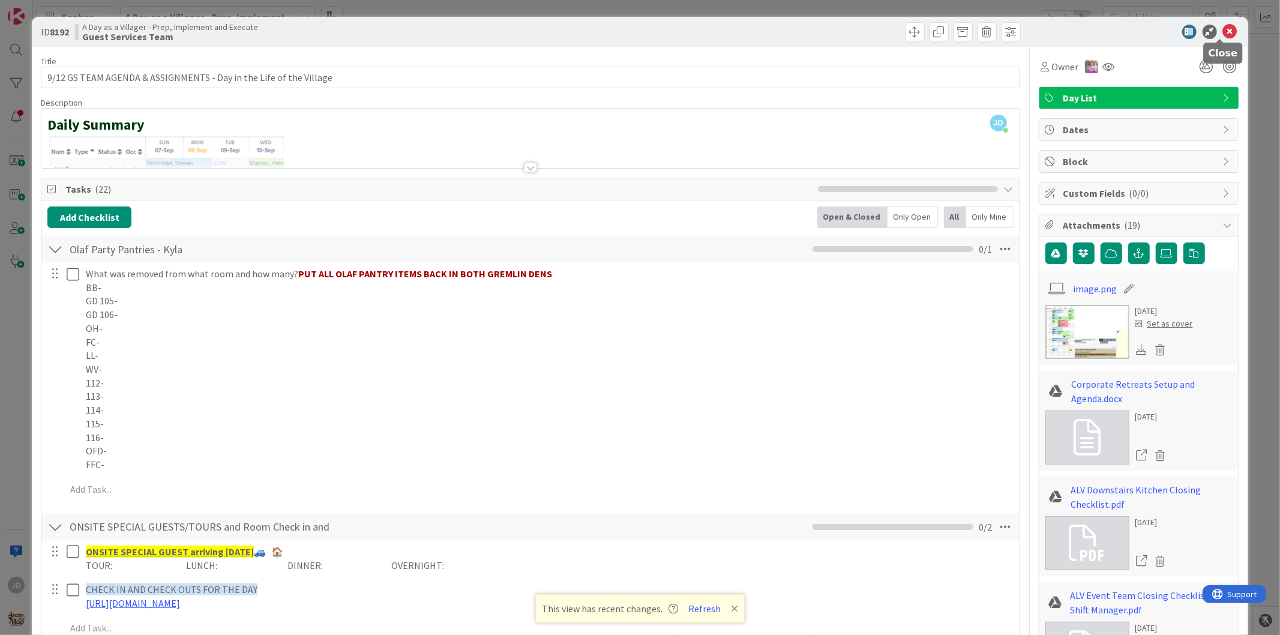
click at [1223, 31] on icon at bounding box center [1230, 32] width 14 height 14
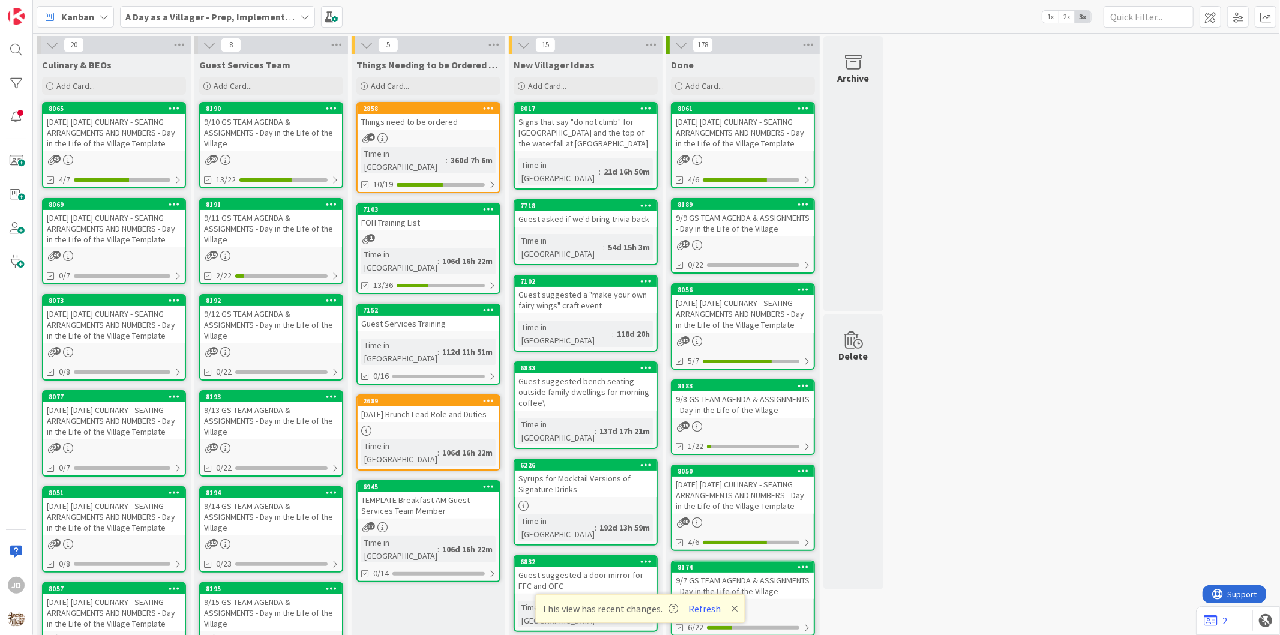
click at [149, 230] on div "[DATE] [DATE] CULINARY - SEATING ARRANGEMENTS AND NUMBERS - Day in the Life of …" at bounding box center [114, 228] width 142 height 37
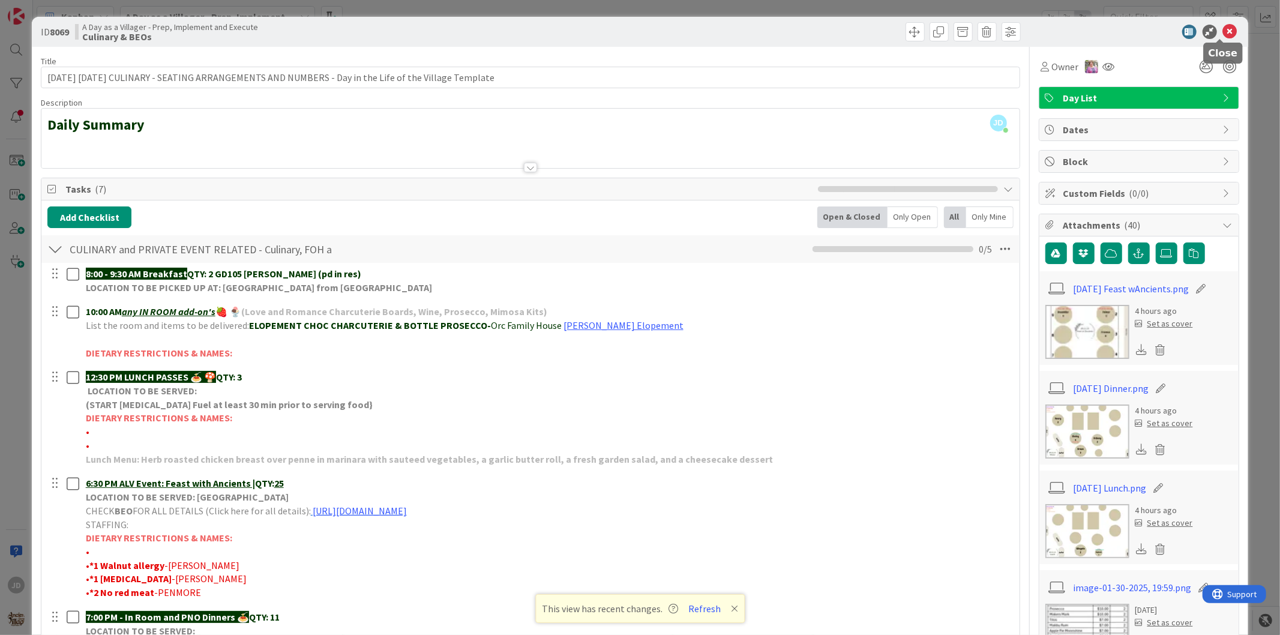
click at [1223, 31] on icon at bounding box center [1230, 32] width 14 height 14
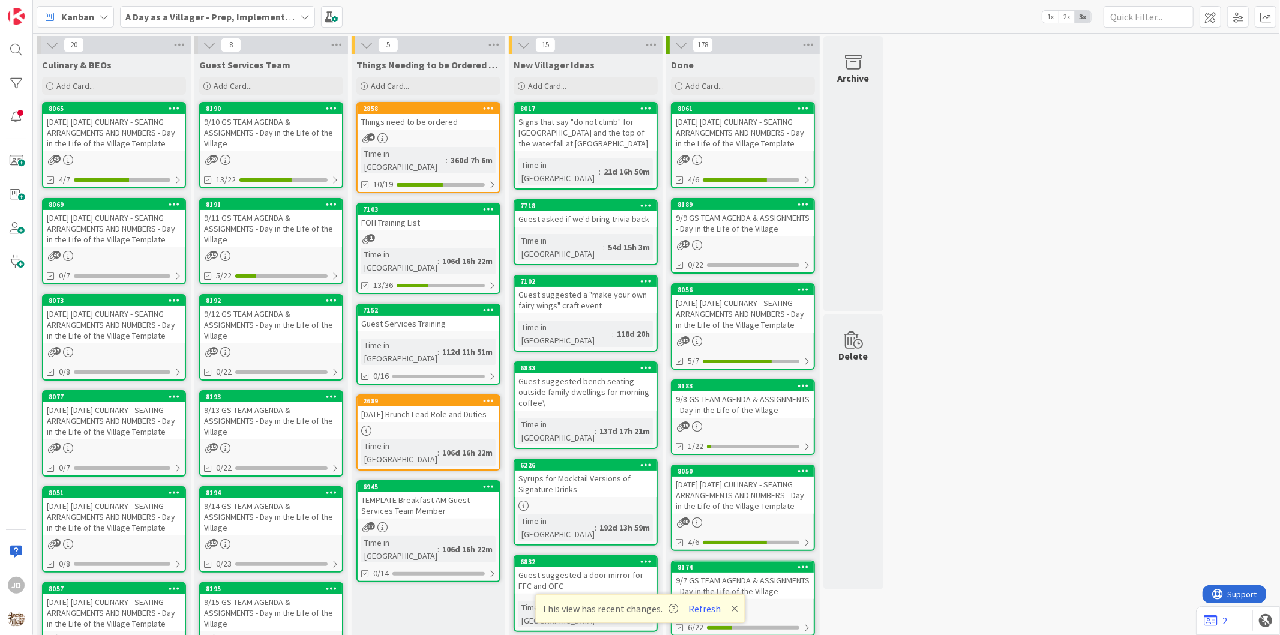
click at [109, 128] on div "[DATE] [DATE] CULINARY - SEATING ARRANGEMENTS AND NUMBERS - Day in the Life of …" at bounding box center [114, 132] width 142 height 37
